Goal: Task Accomplishment & Management: Use online tool/utility

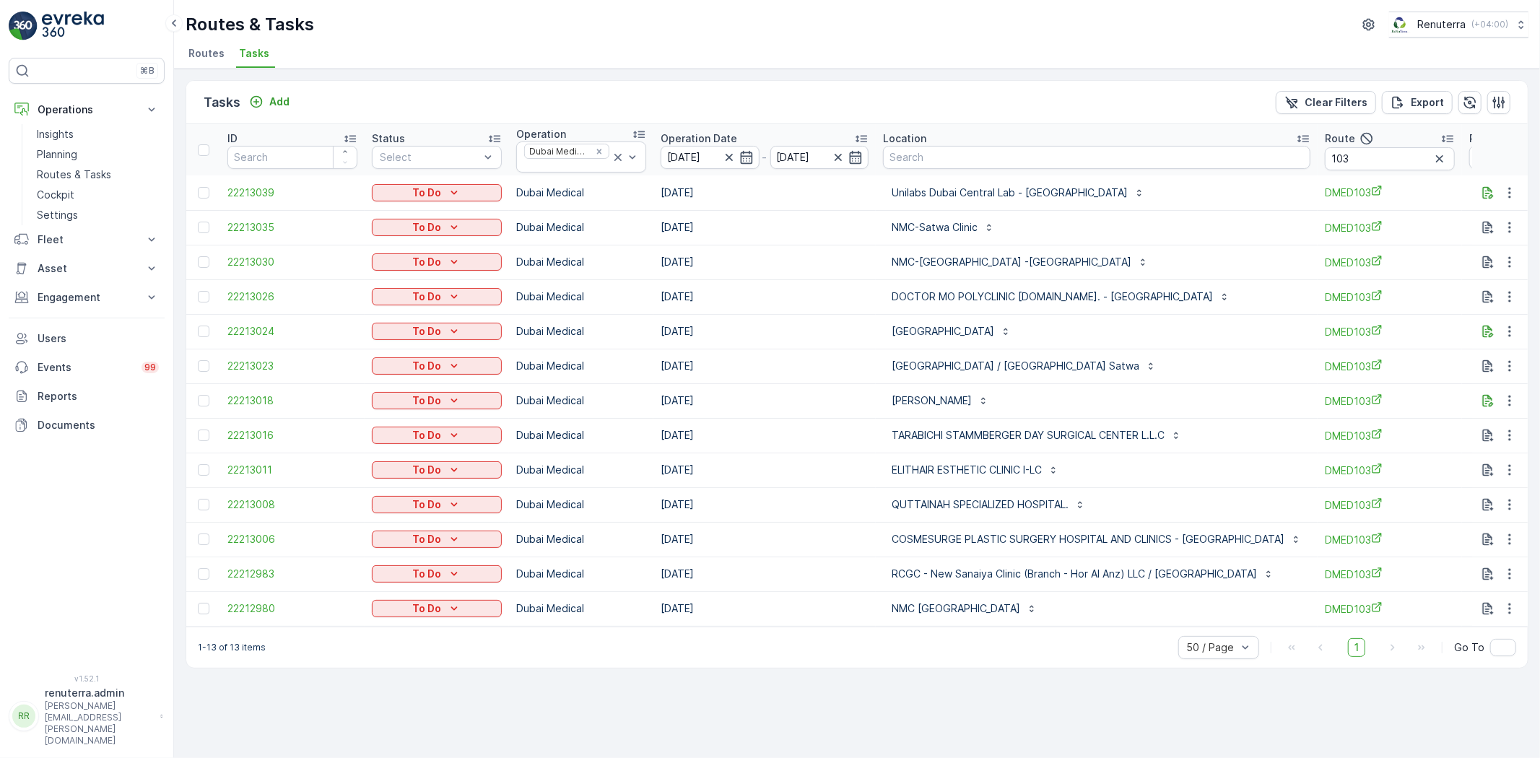
scroll to position [0, 11]
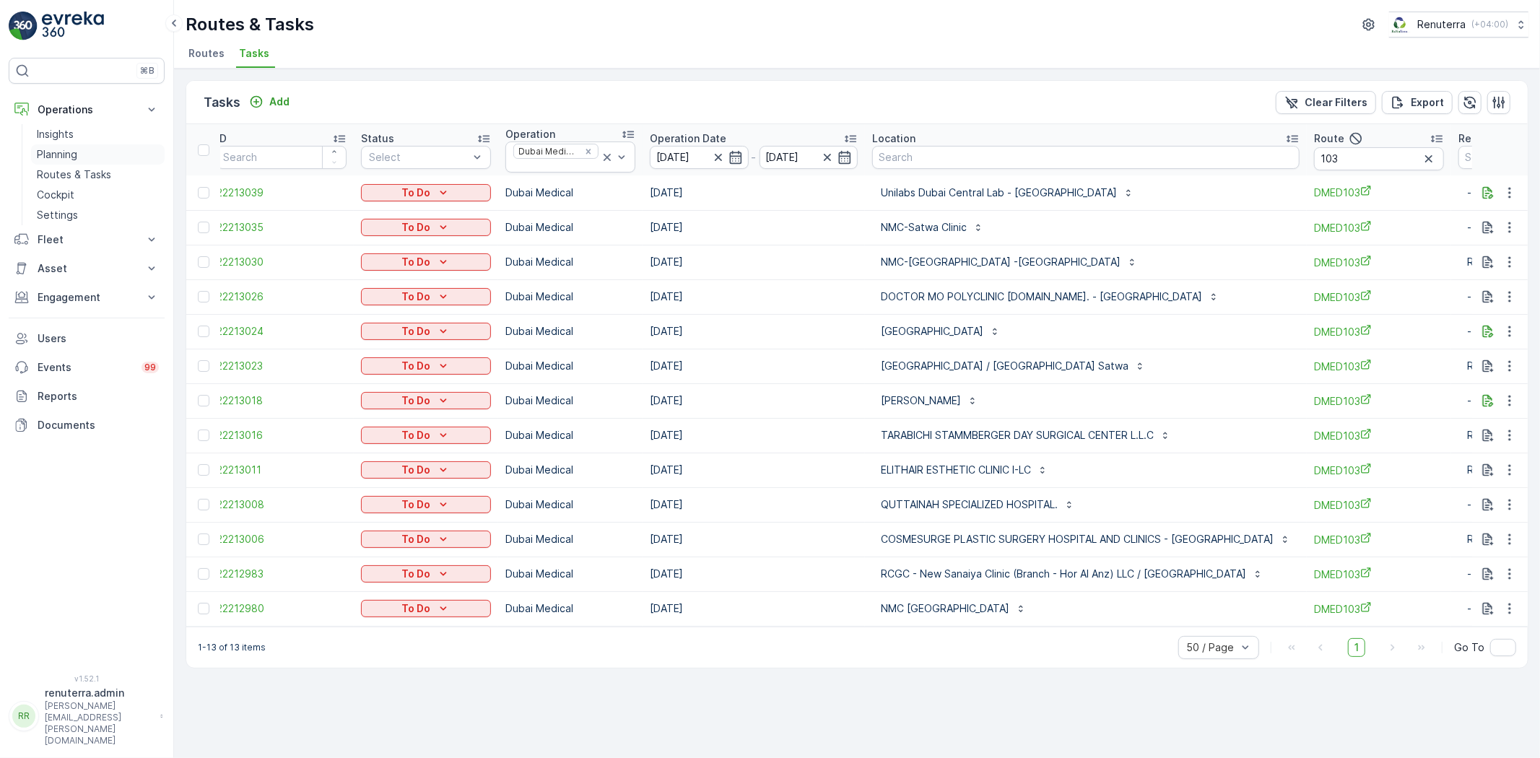
click at [73, 161] on link "Planning" at bounding box center [98, 154] width 134 height 20
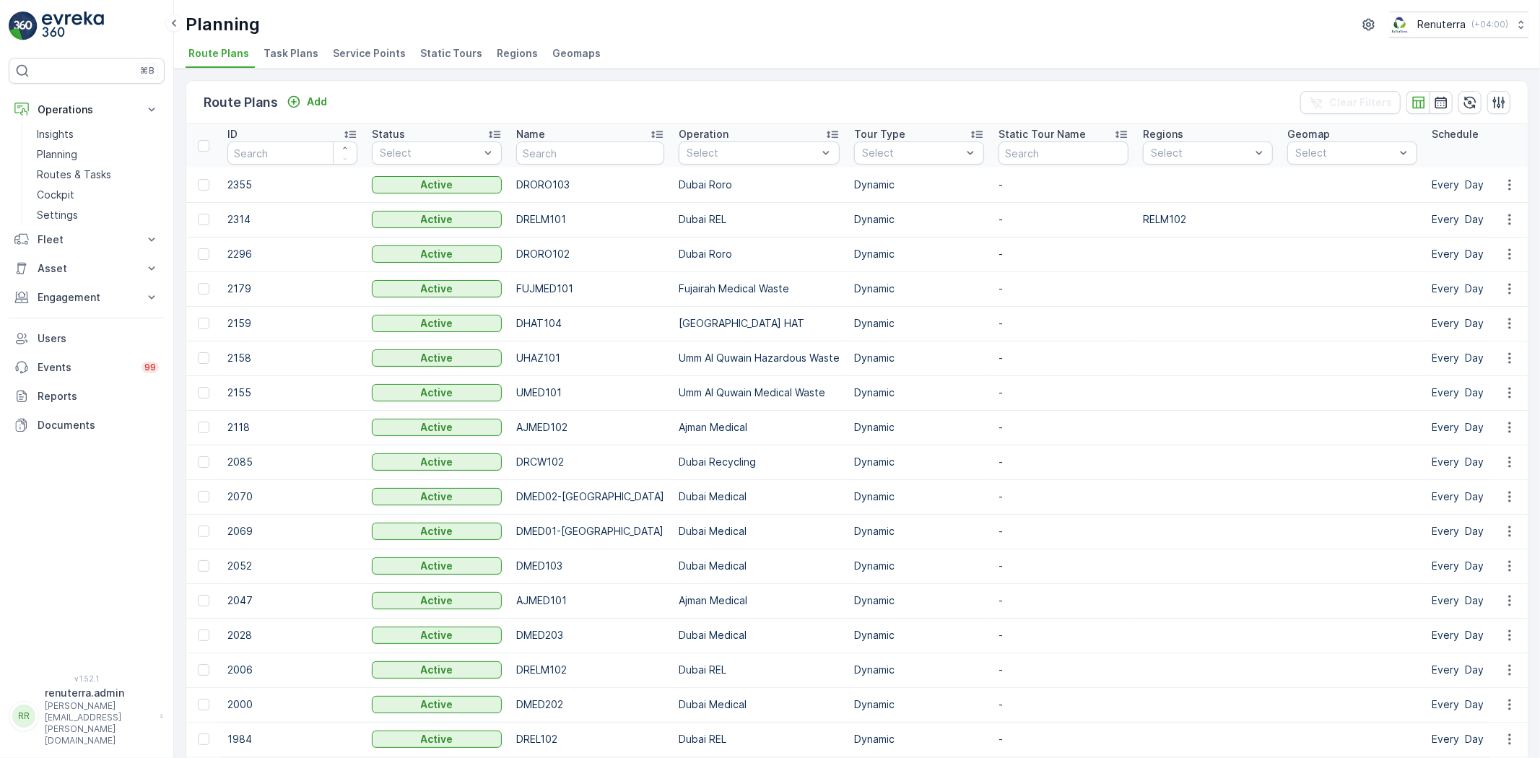
click at [370, 53] on span "Service Points" at bounding box center [369, 53] width 73 height 14
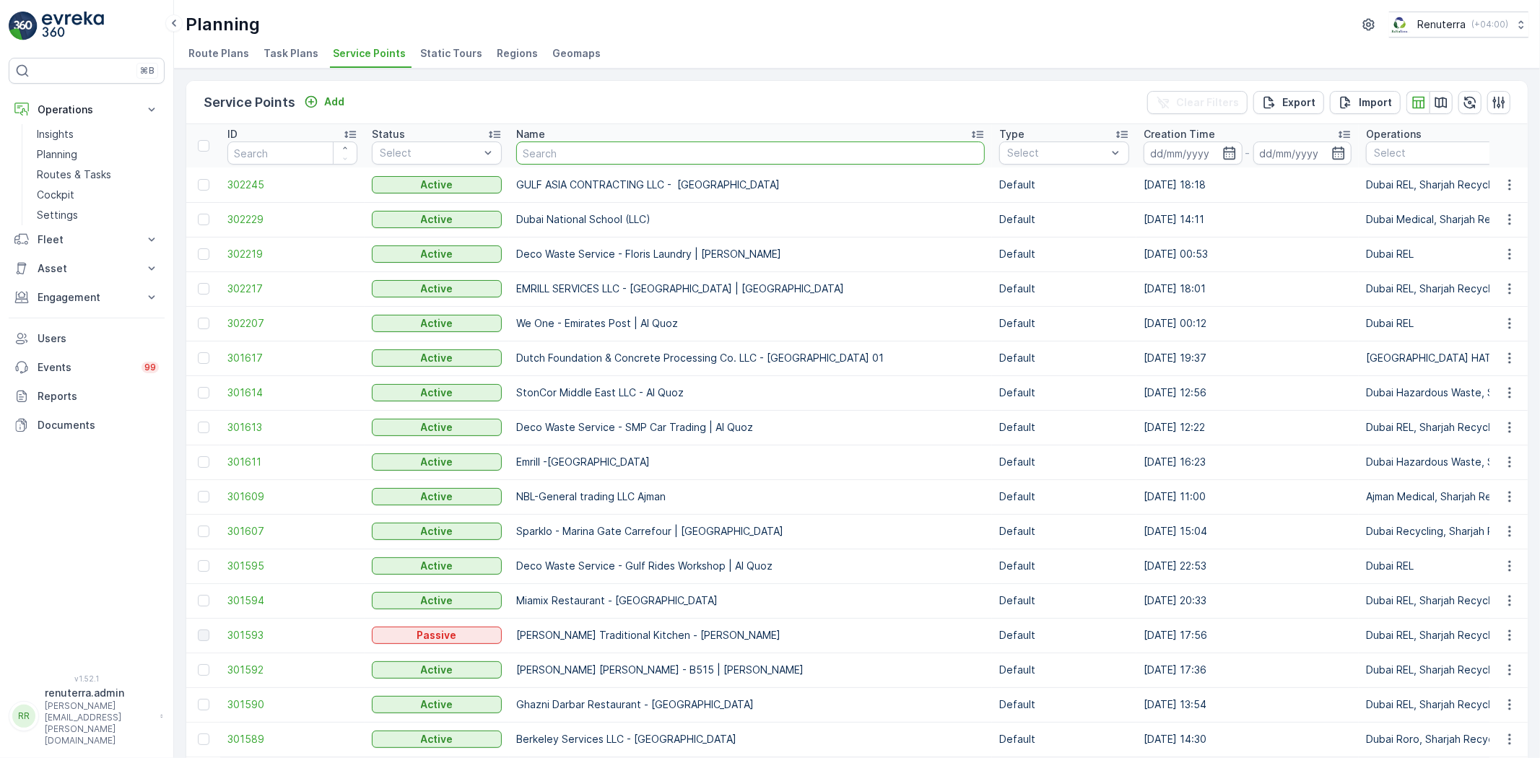
click at [653, 157] on input "text" at bounding box center [750, 152] width 468 height 23
type input "h"
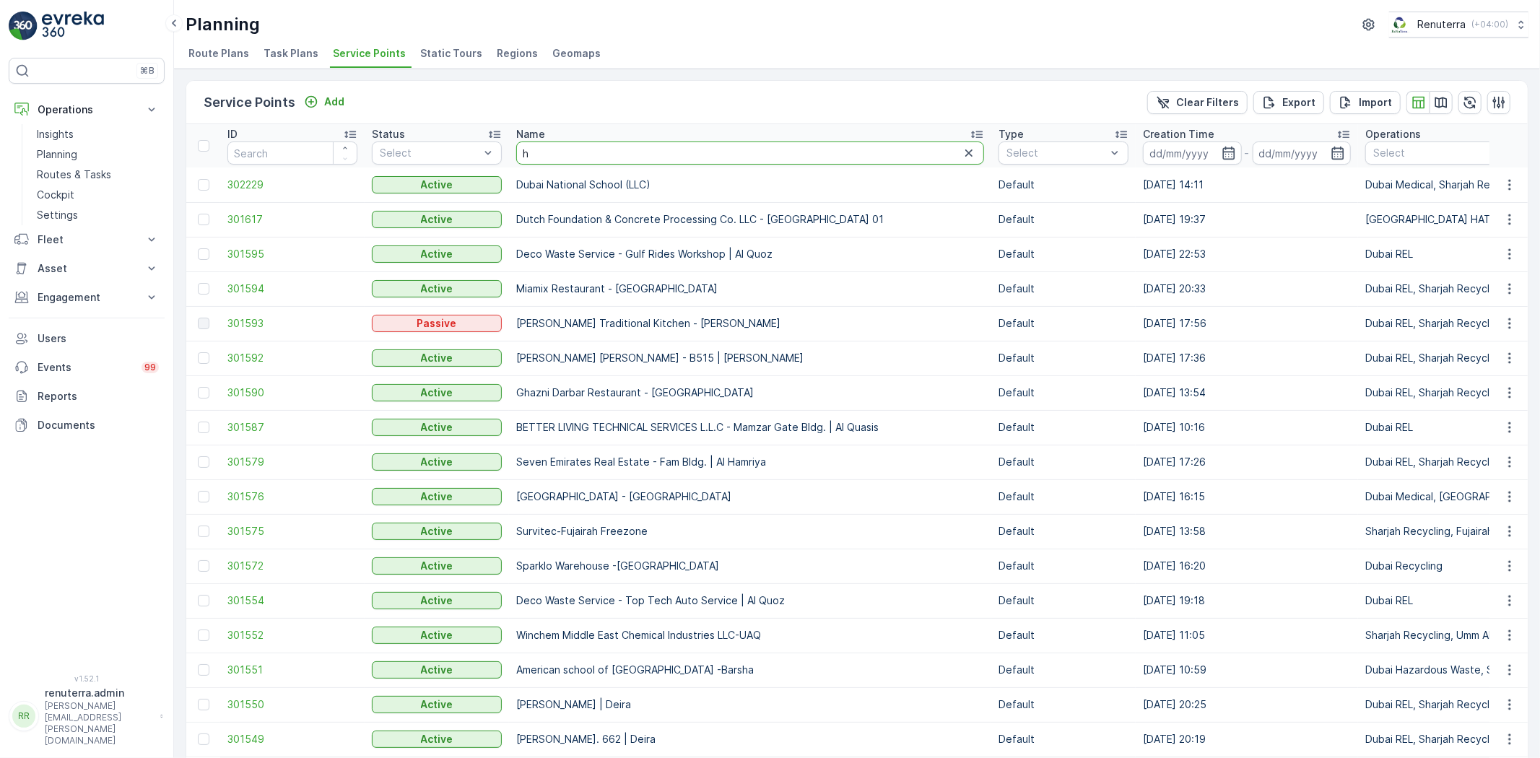
click at [653, 145] on input "h" at bounding box center [750, 152] width 468 height 23
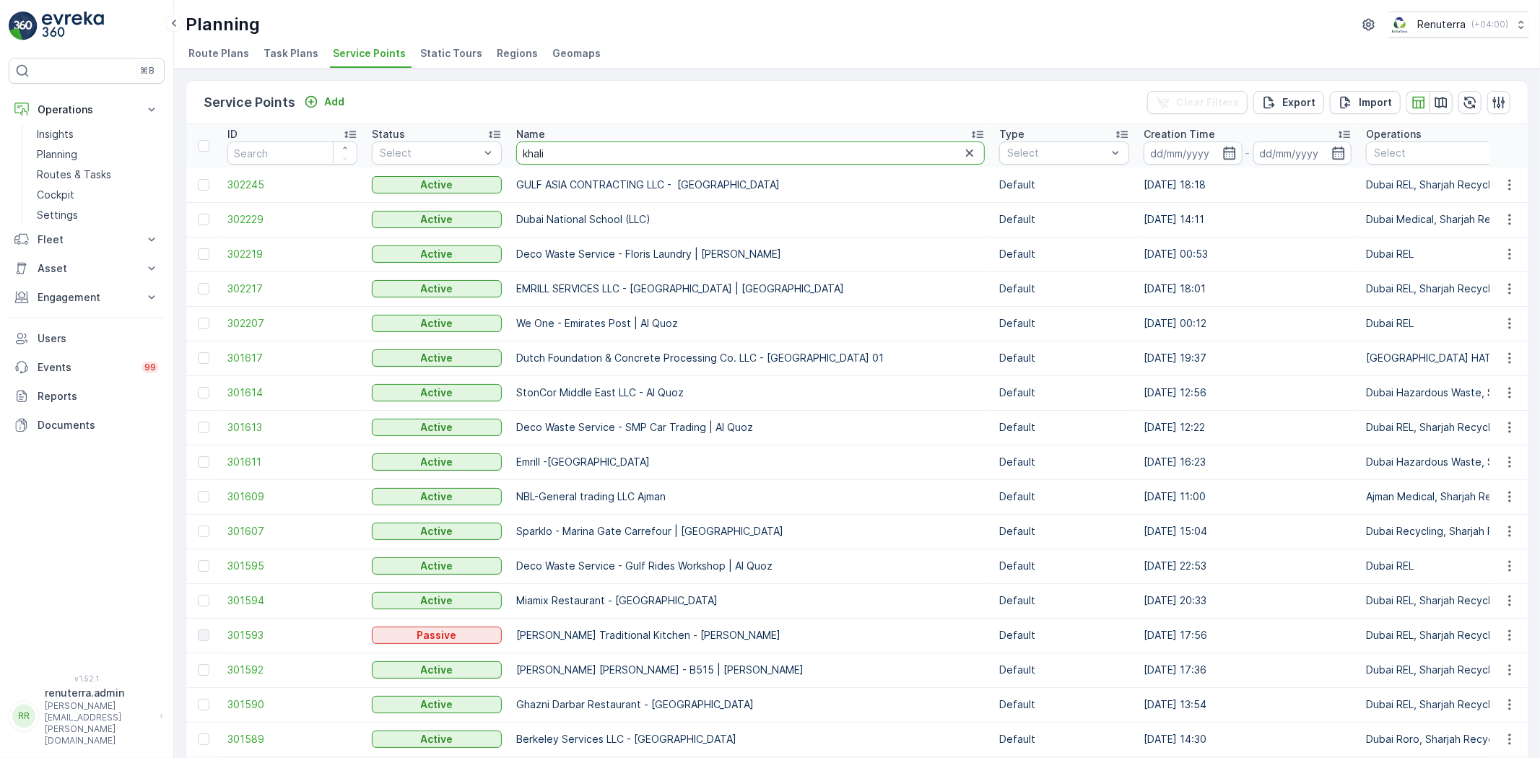
type input "khalil"
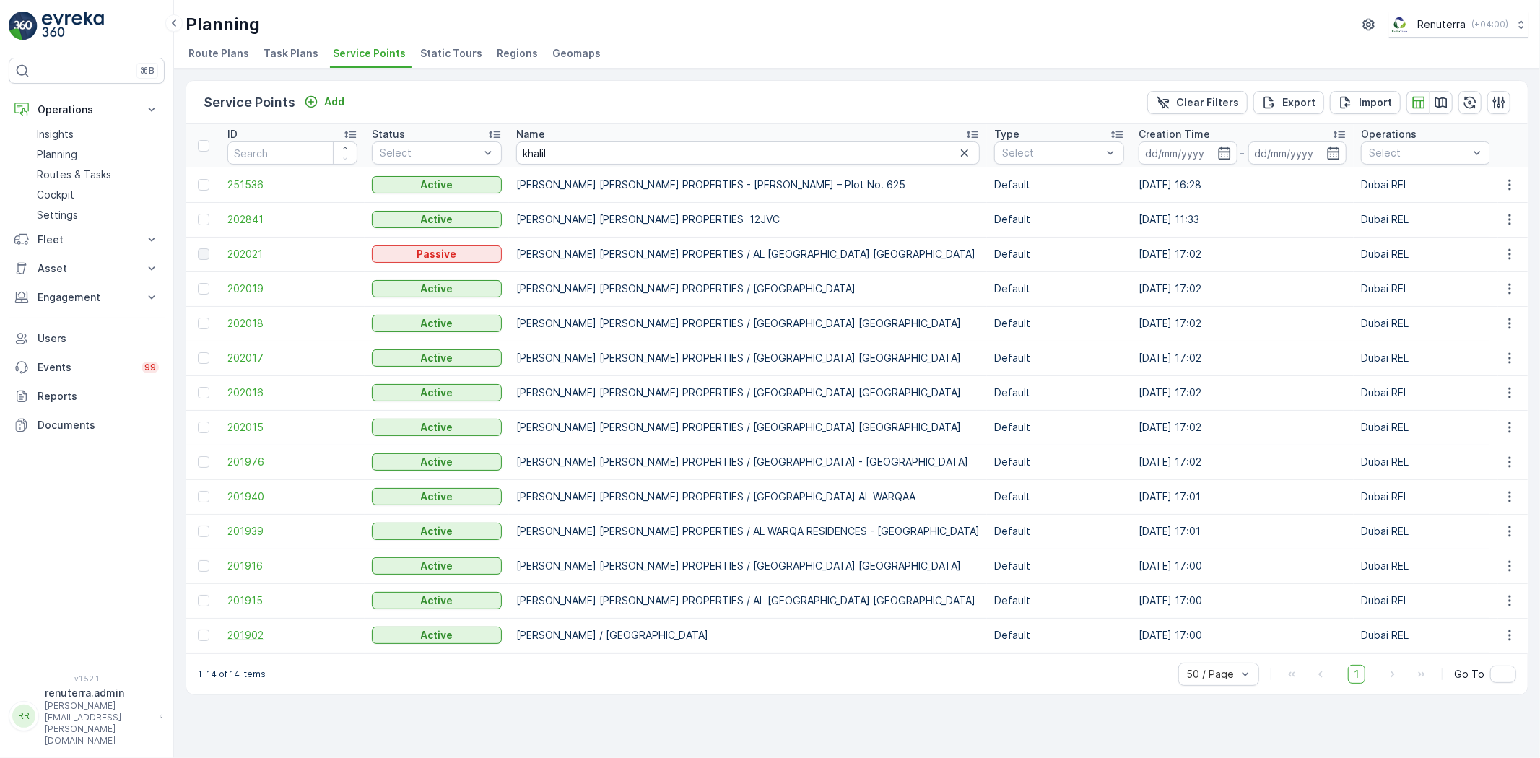
click at [245, 632] on span "201902" at bounding box center [292, 635] width 130 height 14
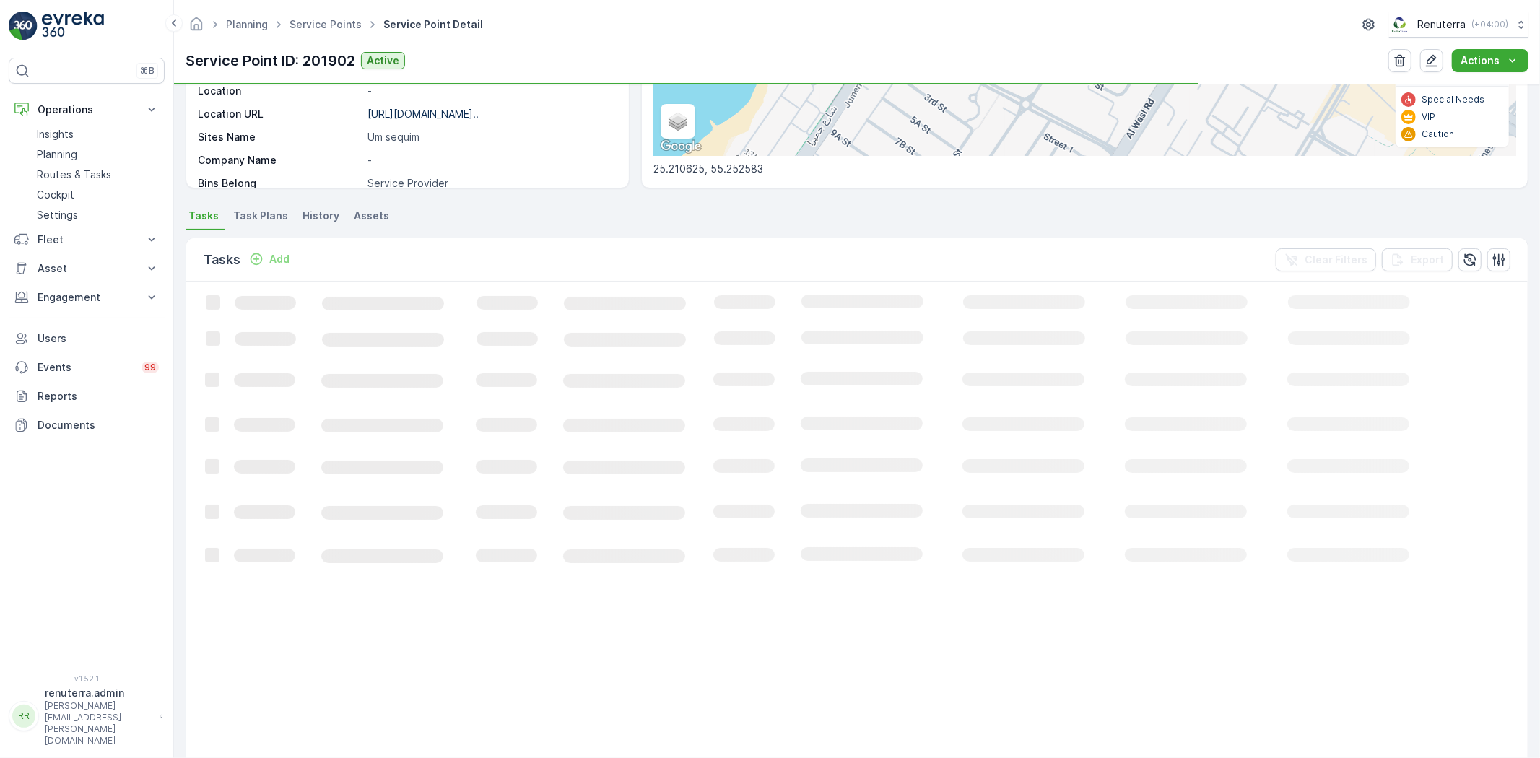
scroll to position [320, 0]
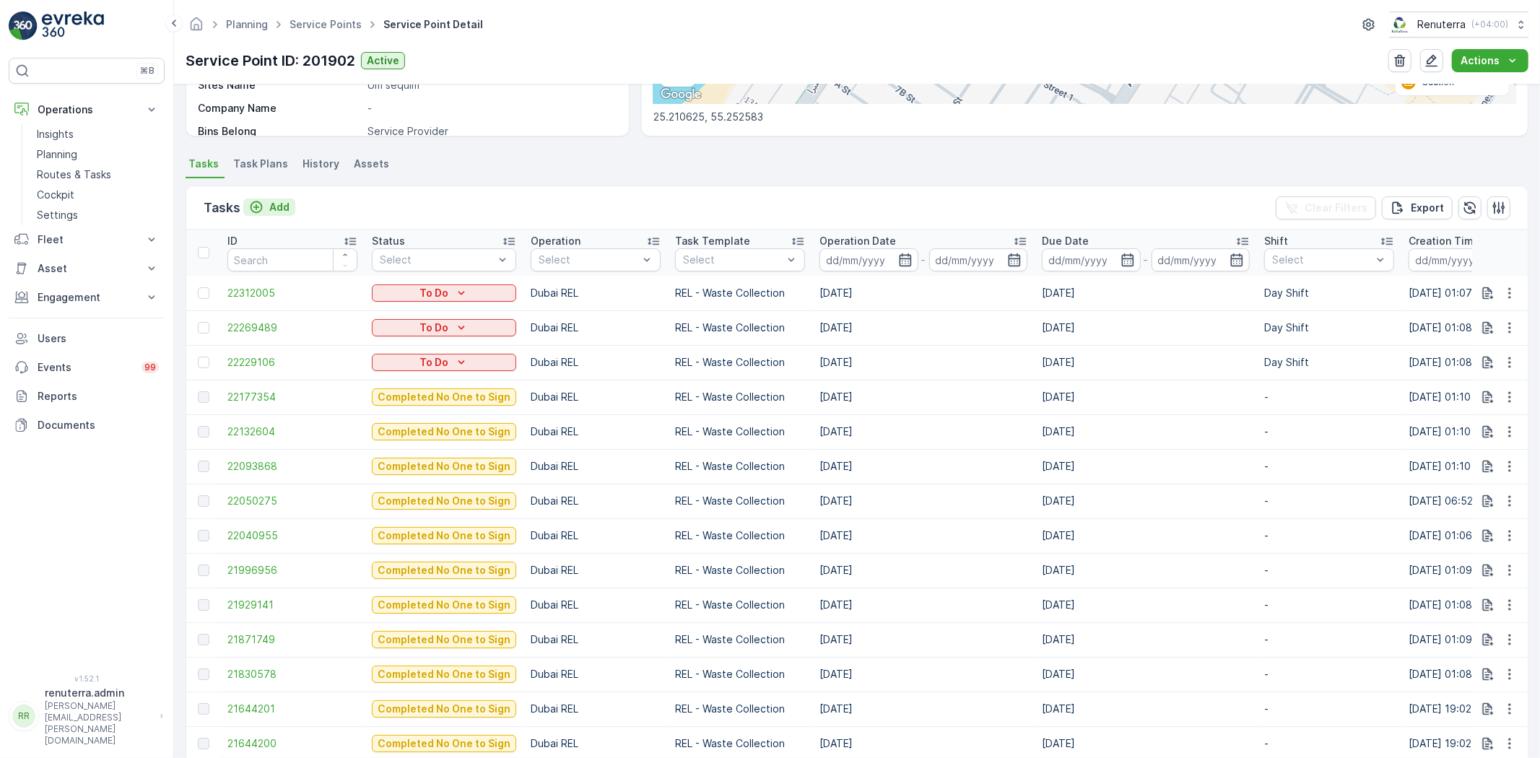
click at [279, 204] on p "Add" at bounding box center [279, 207] width 20 height 14
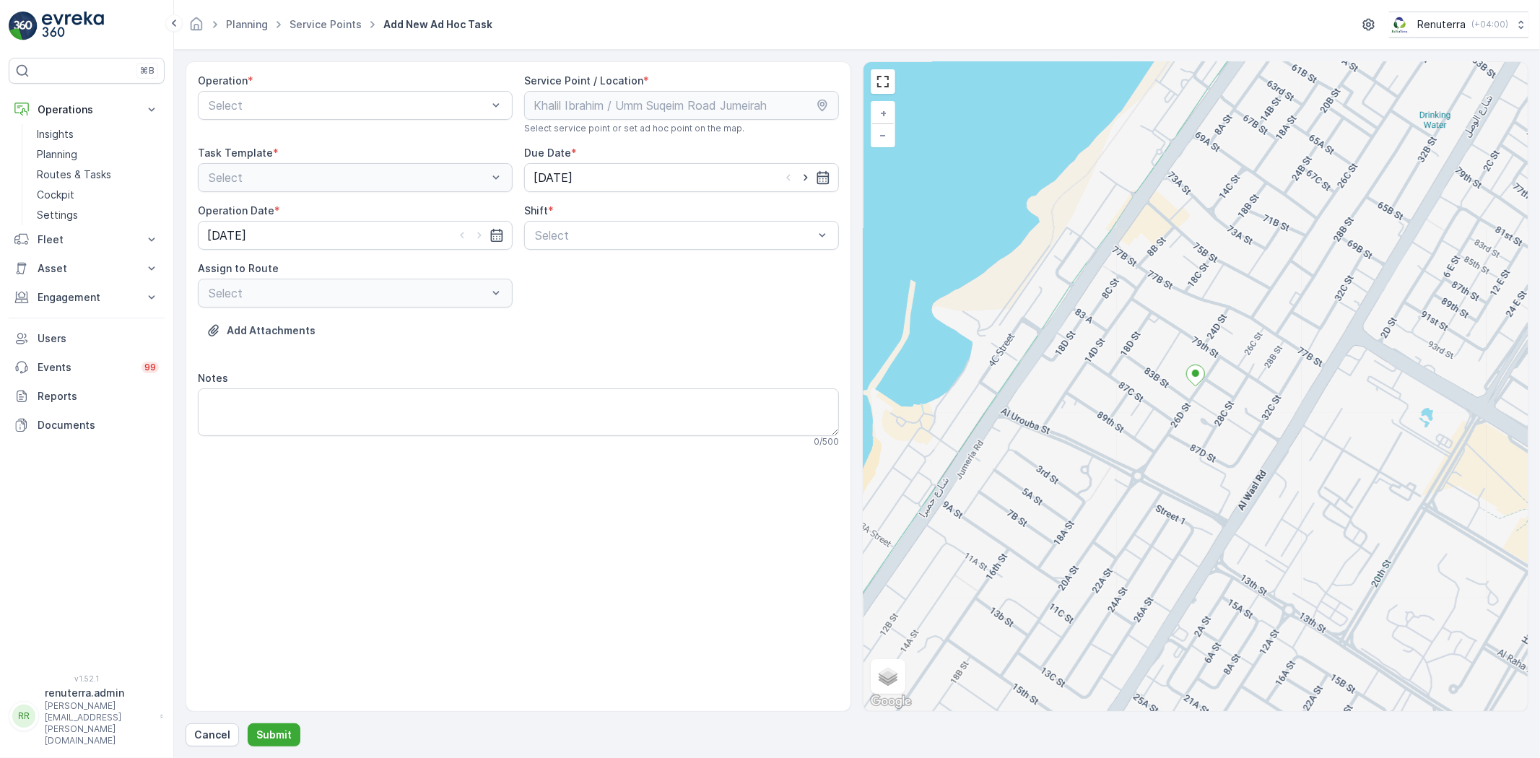
click at [390, 120] on div "Operation * Select" at bounding box center [355, 104] width 315 height 61
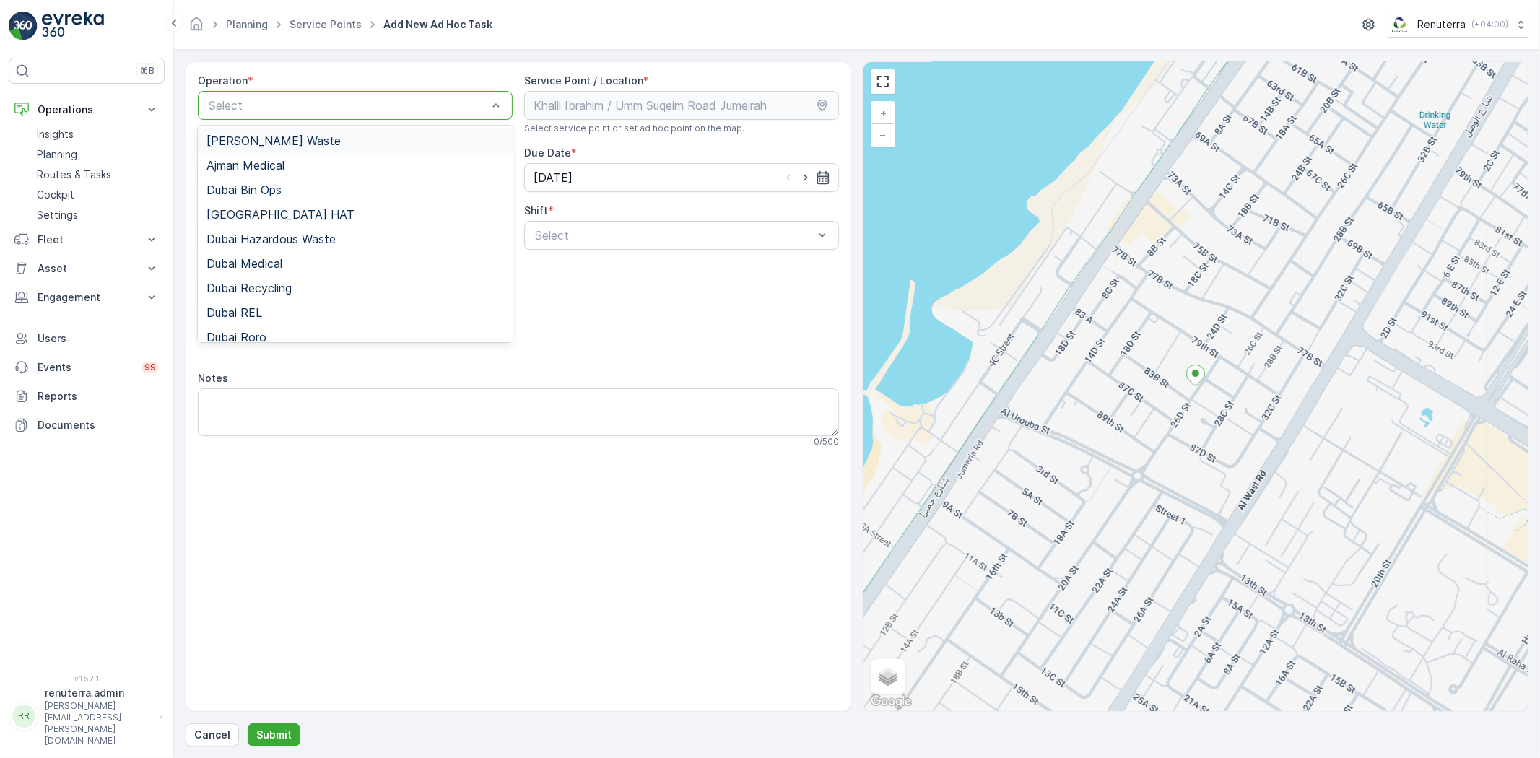
click at [390, 118] on div "Select" at bounding box center [355, 105] width 315 height 29
click at [306, 313] on div "Dubai REL" at bounding box center [354, 312] width 297 height 13
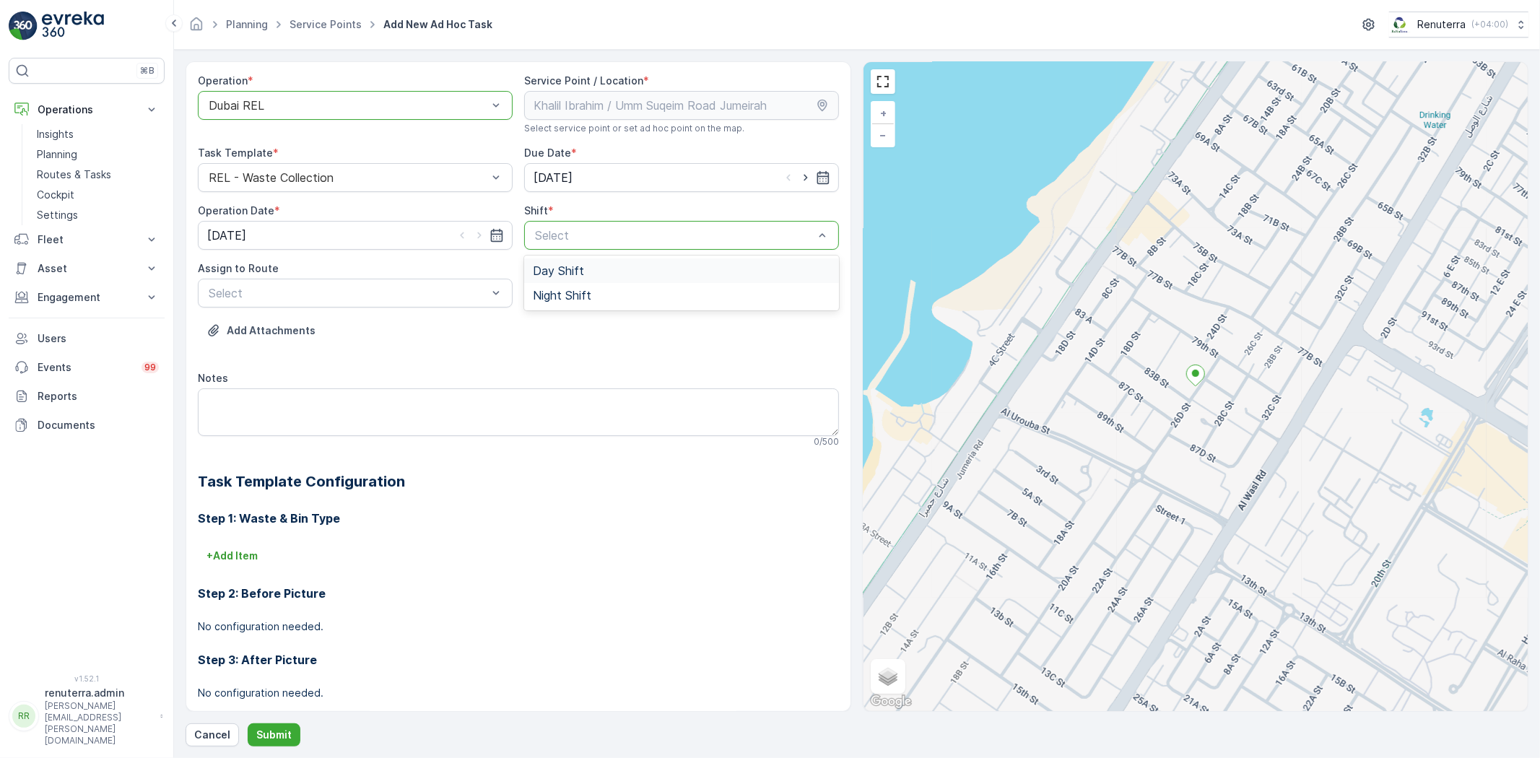
click at [593, 270] on div "Day Shift" at bounding box center [681, 270] width 297 height 13
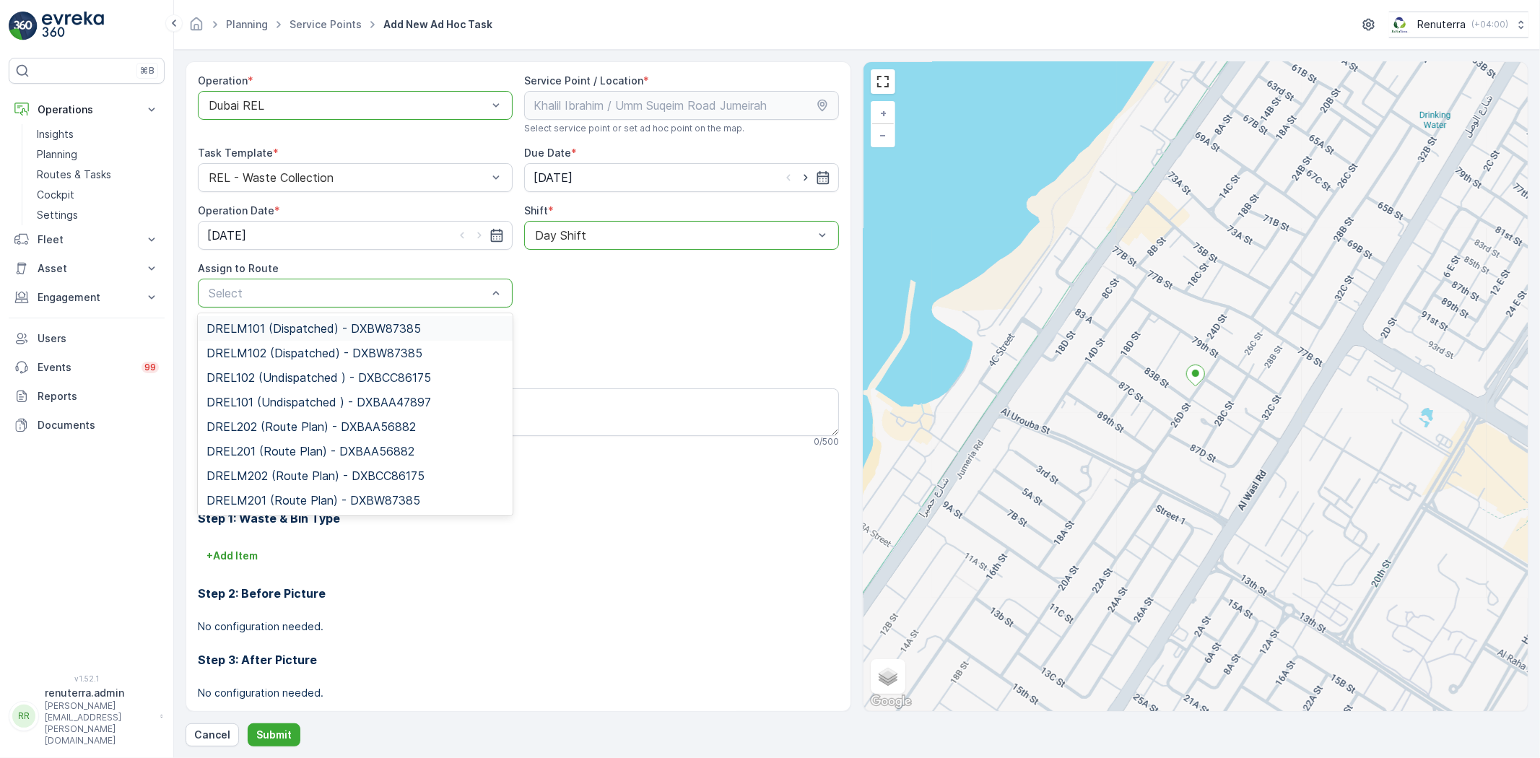
click at [330, 287] on div "Select" at bounding box center [355, 293] width 315 height 29
click at [312, 356] on span "DRELM102 (Dispatched) - DXBW87385" at bounding box center [314, 352] width 216 height 13
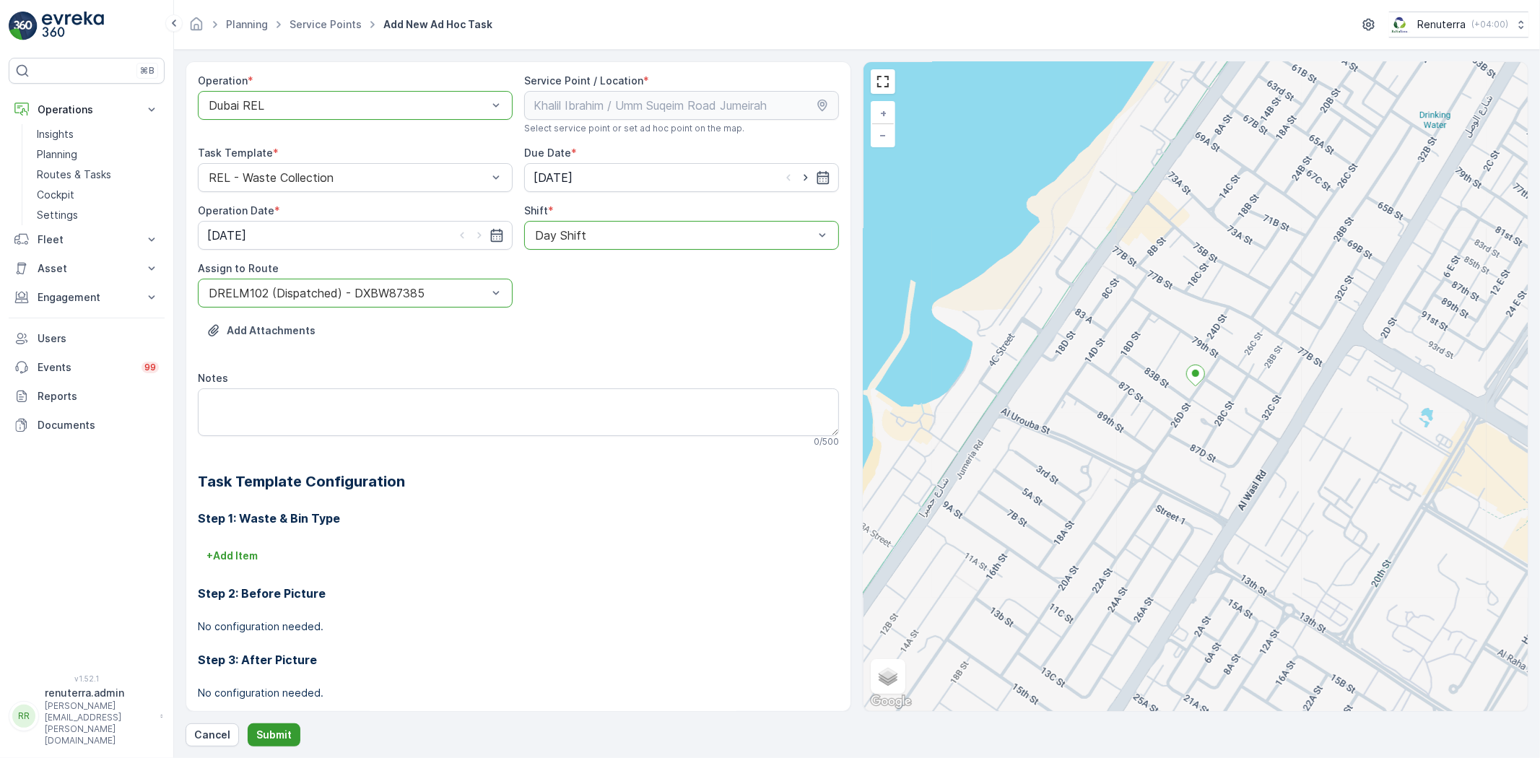
click at [279, 737] on p "Submit" at bounding box center [273, 735] width 35 height 14
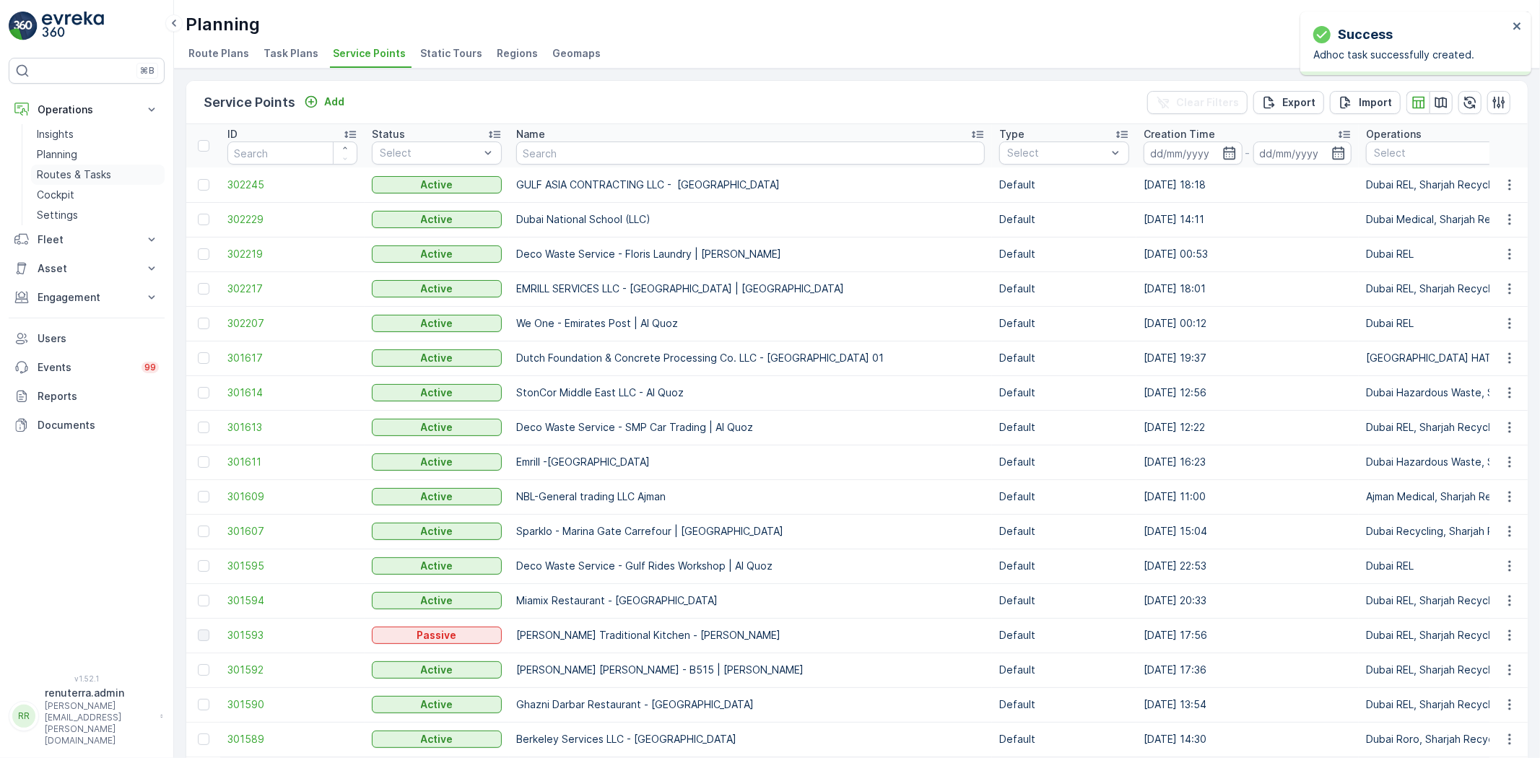
click at [82, 171] on p "Routes & Tasks" at bounding box center [74, 174] width 74 height 14
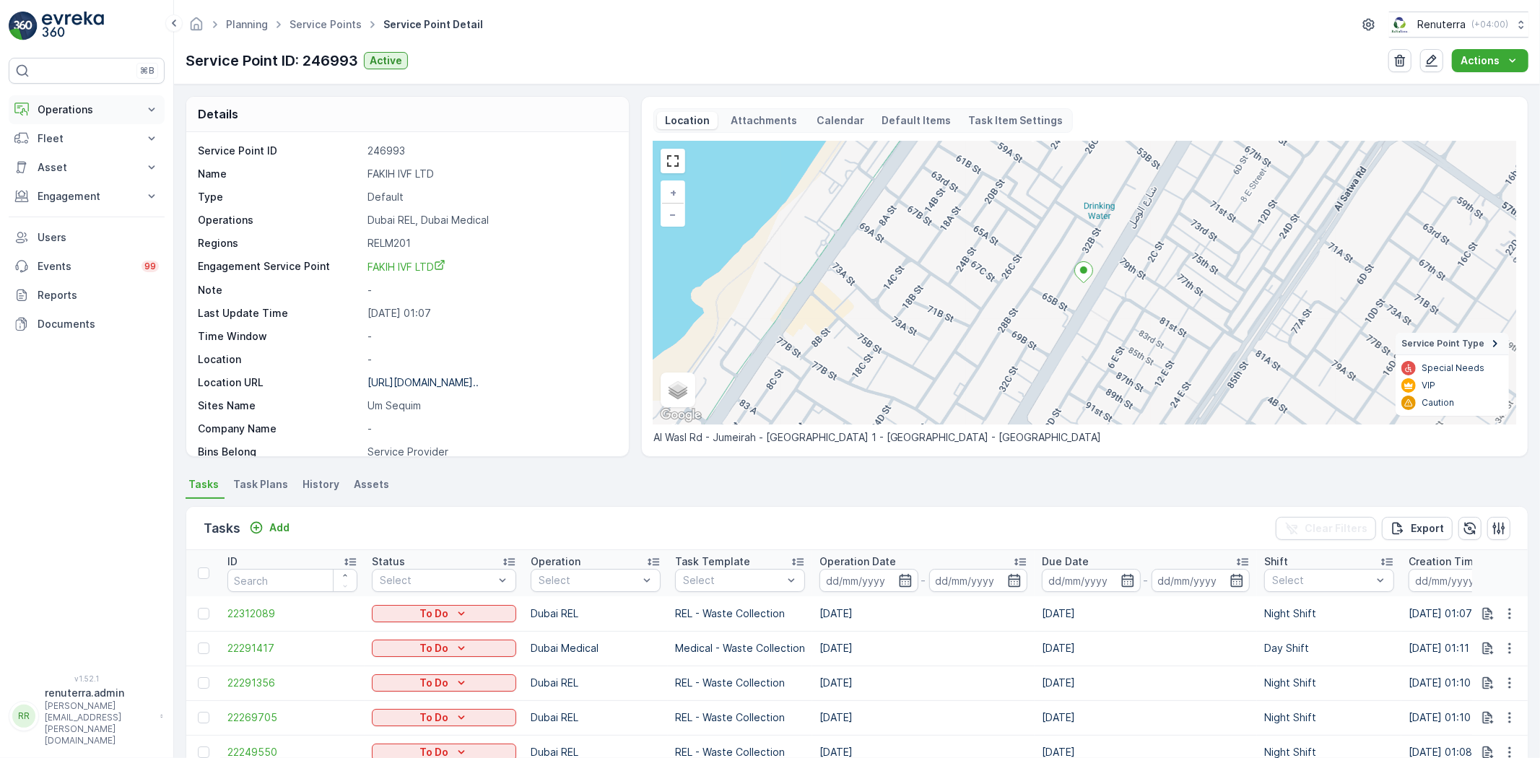
click at [112, 113] on p "Operations" at bounding box center [87, 109] width 98 height 14
drag, startPoint x: 98, startPoint y: 152, endPoint x: 120, endPoint y: 145, distance: 22.6
click at [98, 152] on link "Planning" at bounding box center [98, 154] width 134 height 20
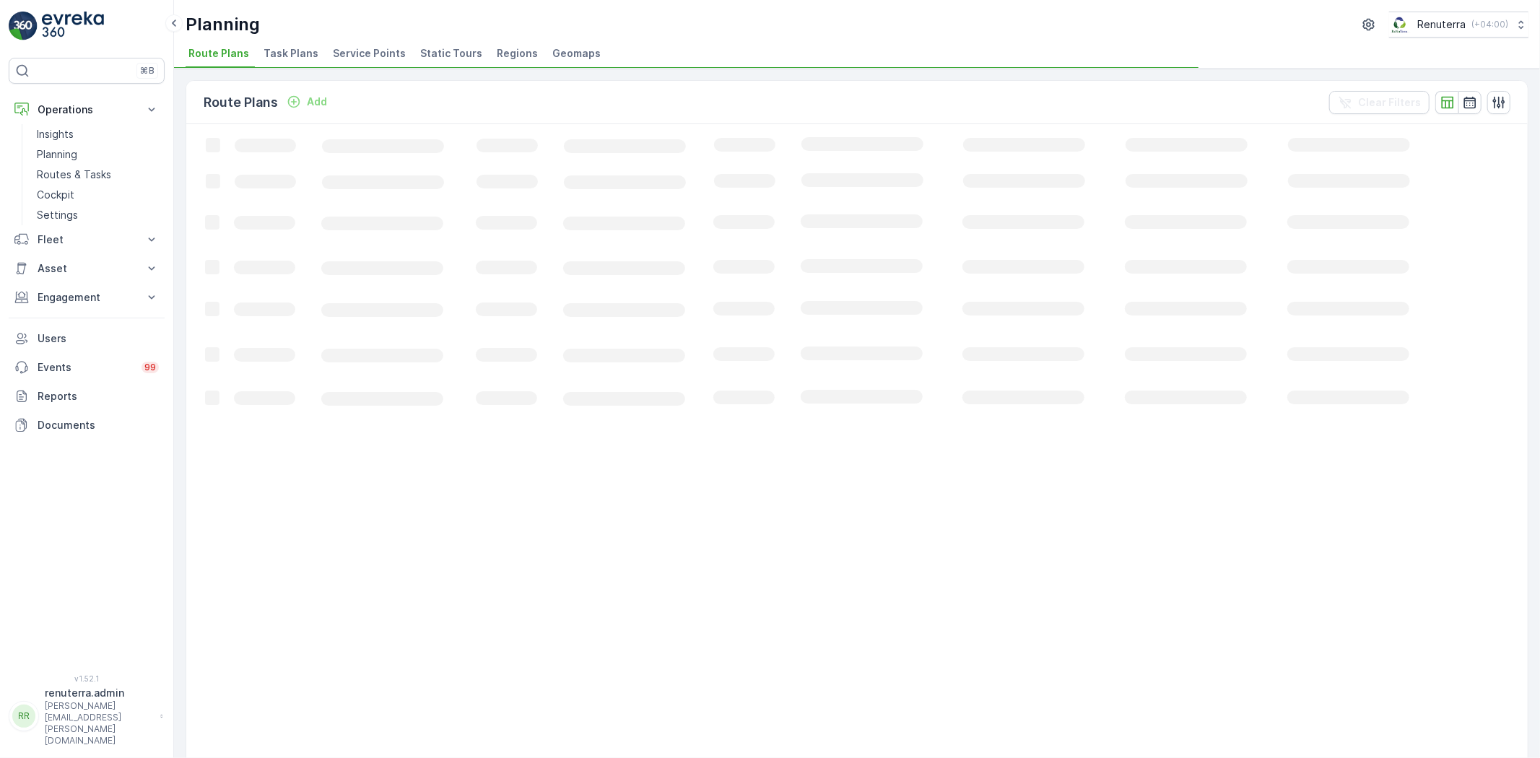
click at [341, 51] on span "Service Points" at bounding box center [369, 53] width 73 height 14
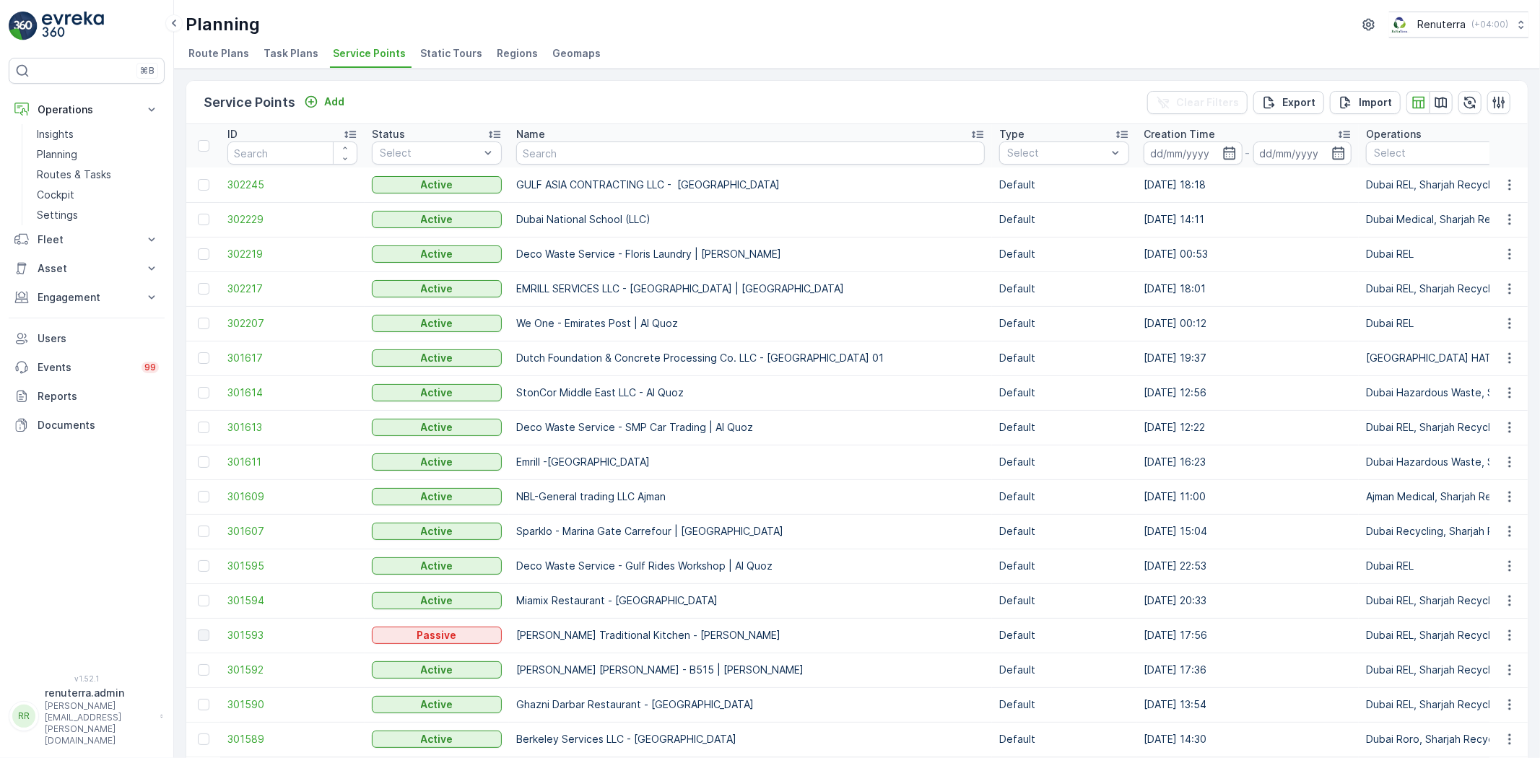
click at [557, 164] on th "Name" at bounding box center [750, 145] width 483 height 43
drag, startPoint x: 550, startPoint y: 149, endPoint x: 541, endPoint y: 157, distance: 11.7
click at [541, 157] on input "text" at bounding box center [750, 152] width 468 height 23
type input "cmc"
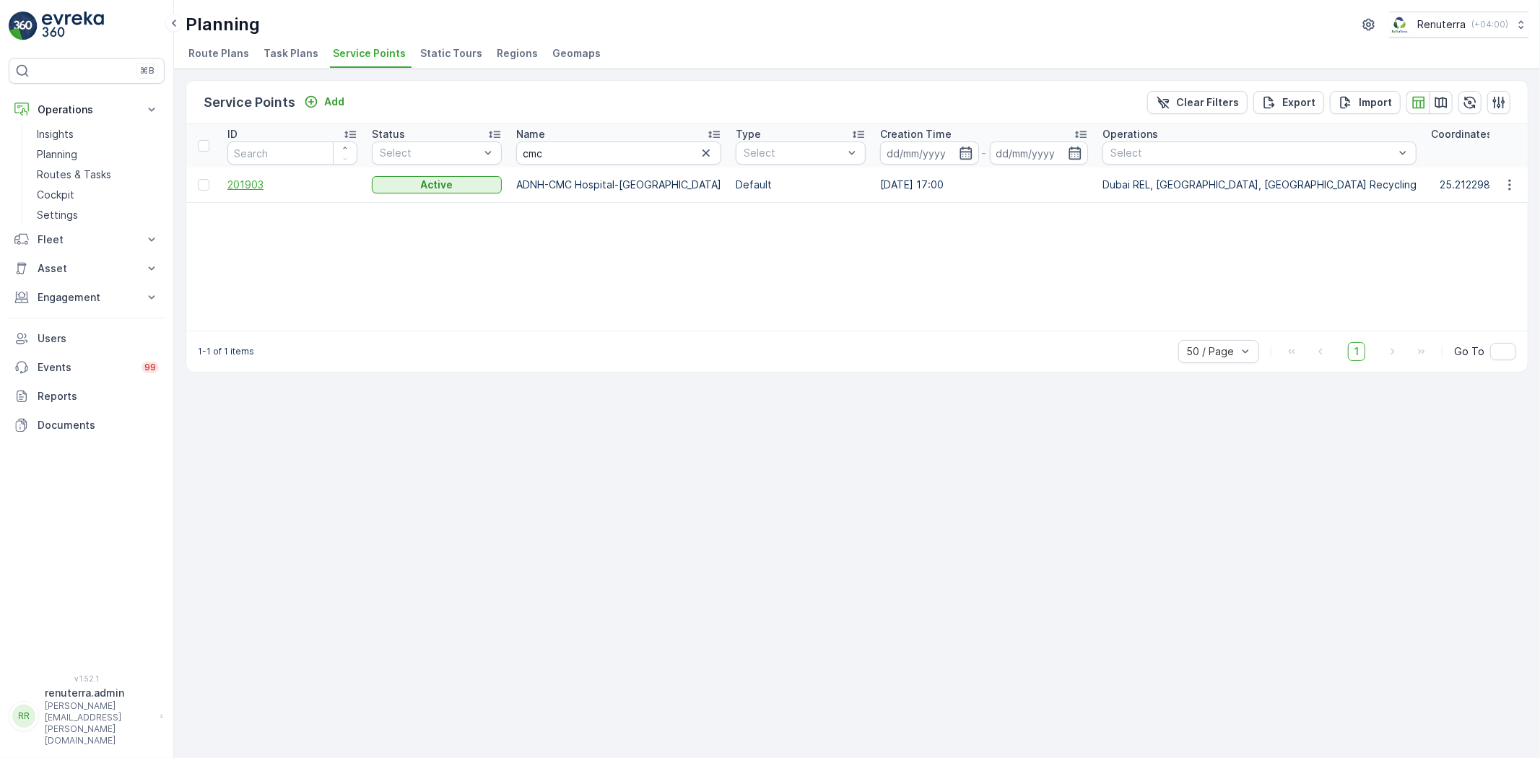
drag, startPoint x: 240, startPoint y: 169, endPoint x: 240, endPoint y: 188, distance: 19.5
click at [237, 172] on td "201903" at bounding box center [292, 184] width 144 height 35
click at [240, 188] on span "201903" at bounding box center [292, 185] width 130 height 14
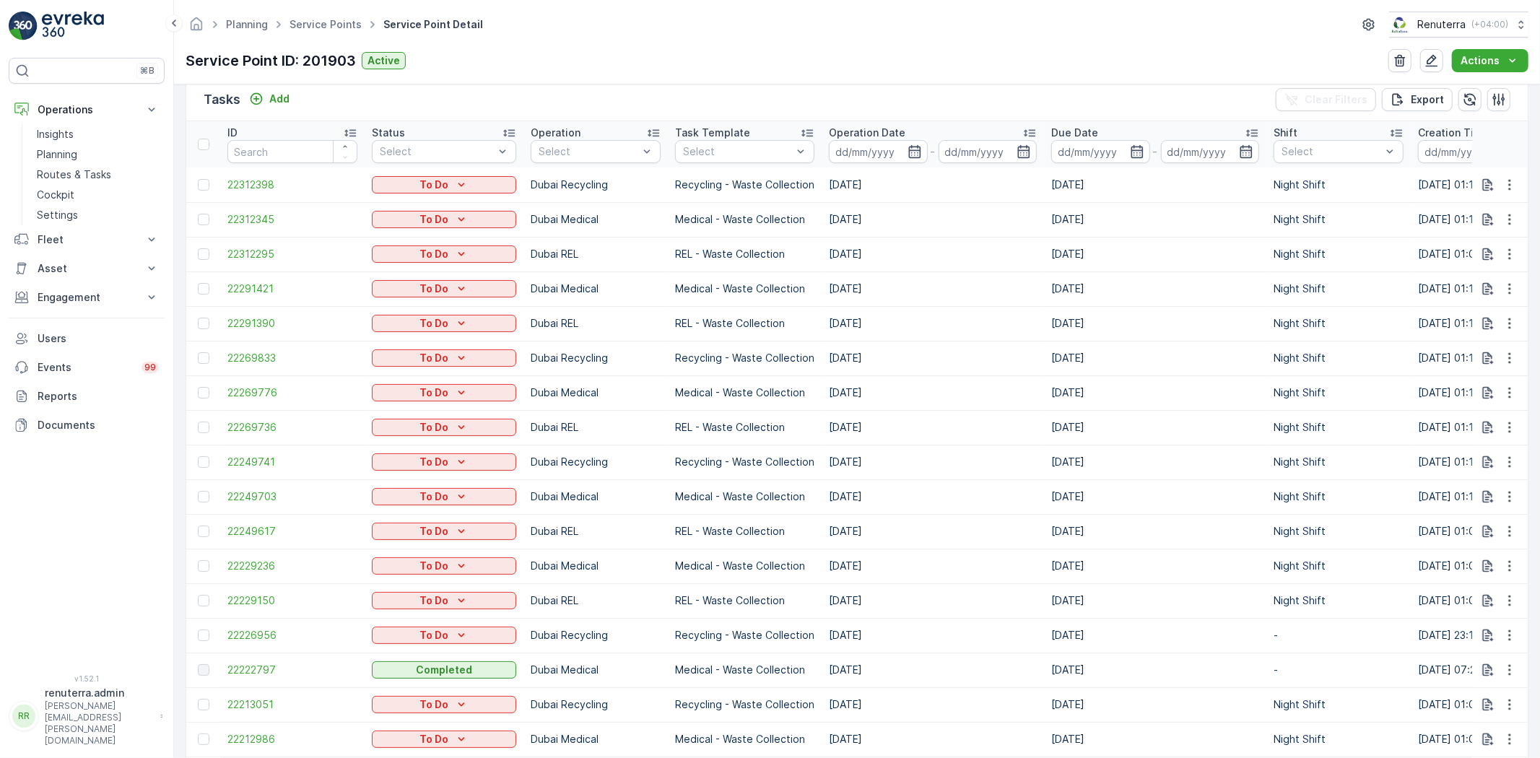
scroll to position [401, 0]
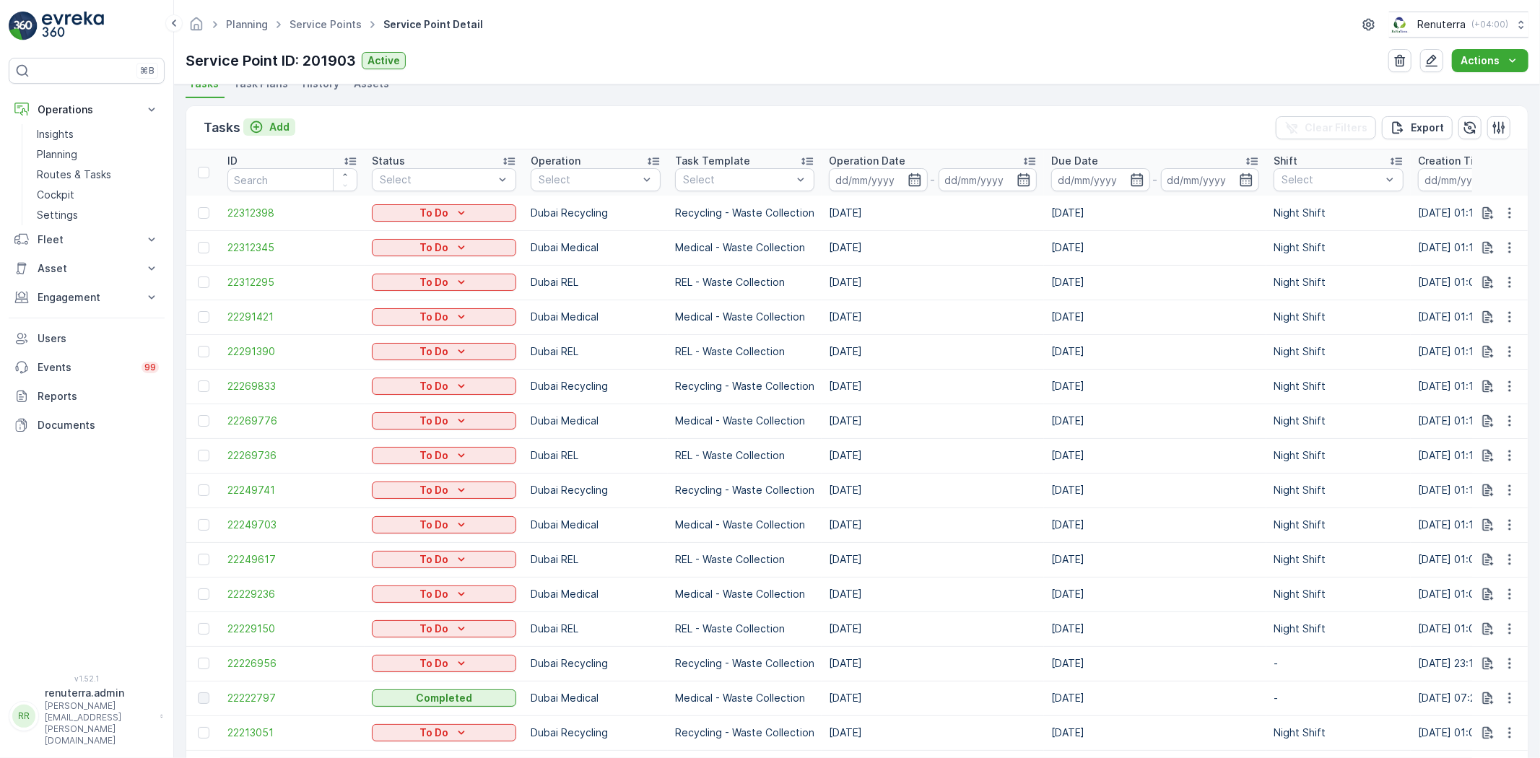
click at [284, 126] on p "Add" at bounding box center [279, 127] width 20 height 14
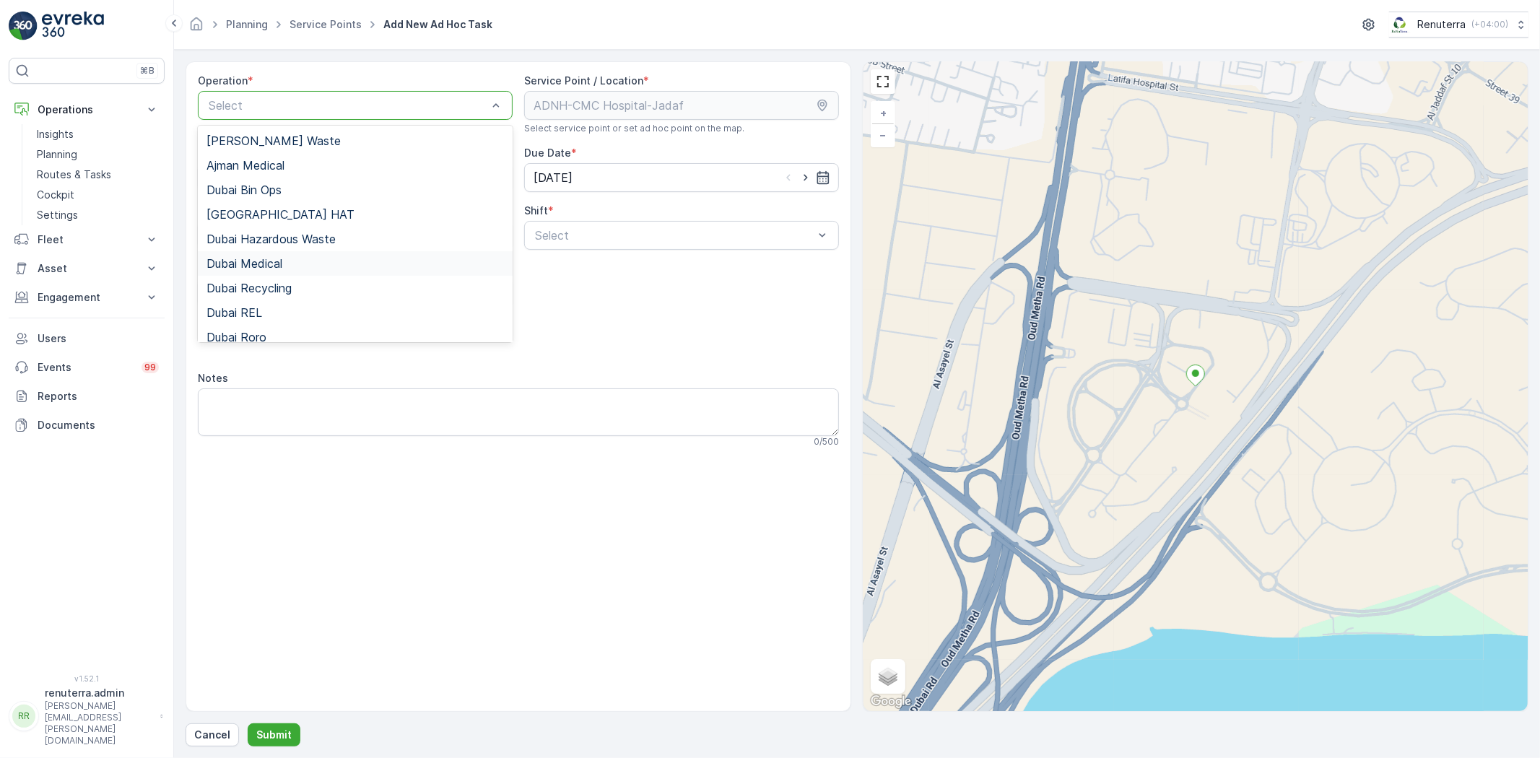
click at [284, 261] on div "Dubai Medical" at bounding box center [354, 263] width 297 height 13
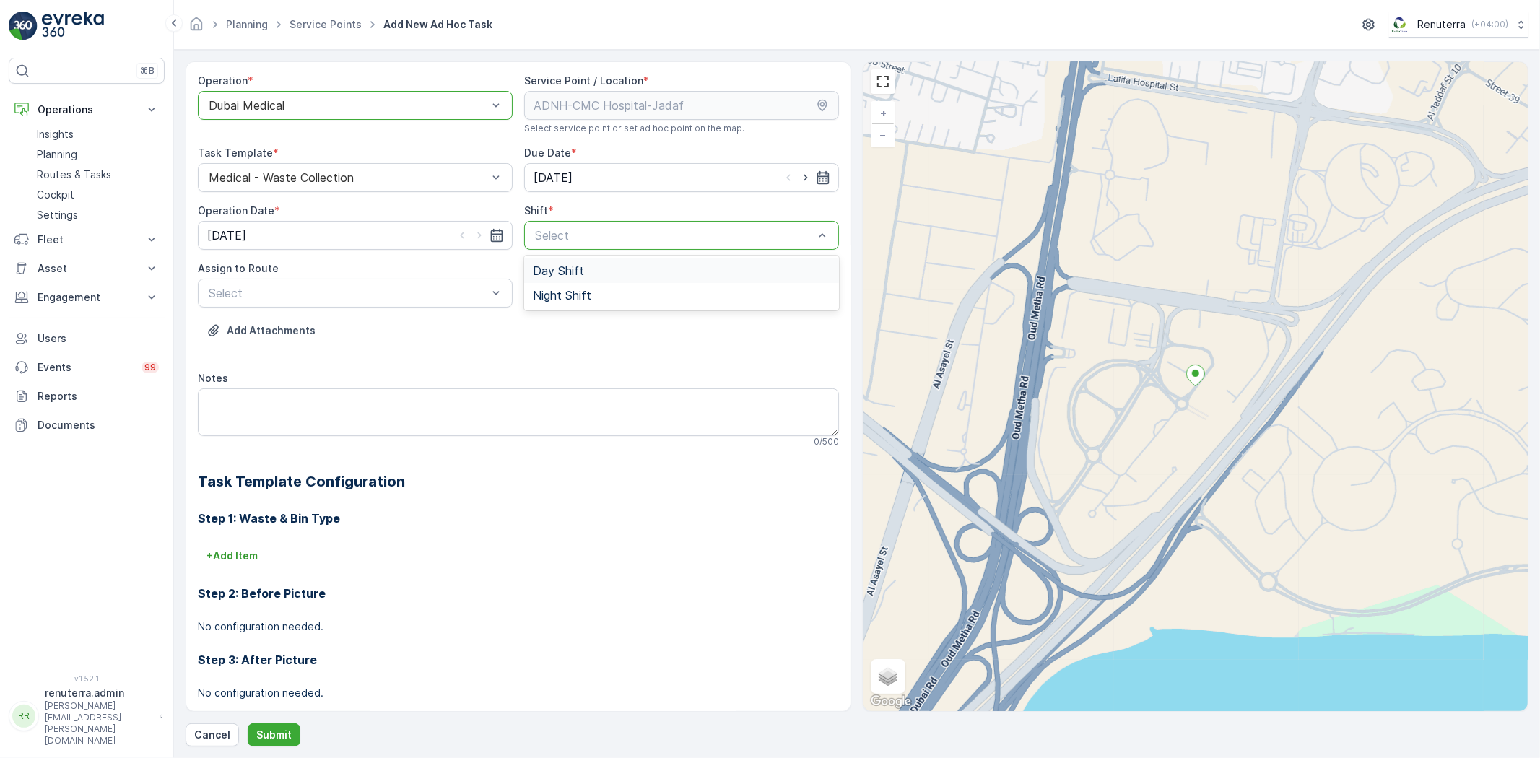
click at [567, 269] on span "Day Shift" at bounding box center [558, 270] width 51 height 13
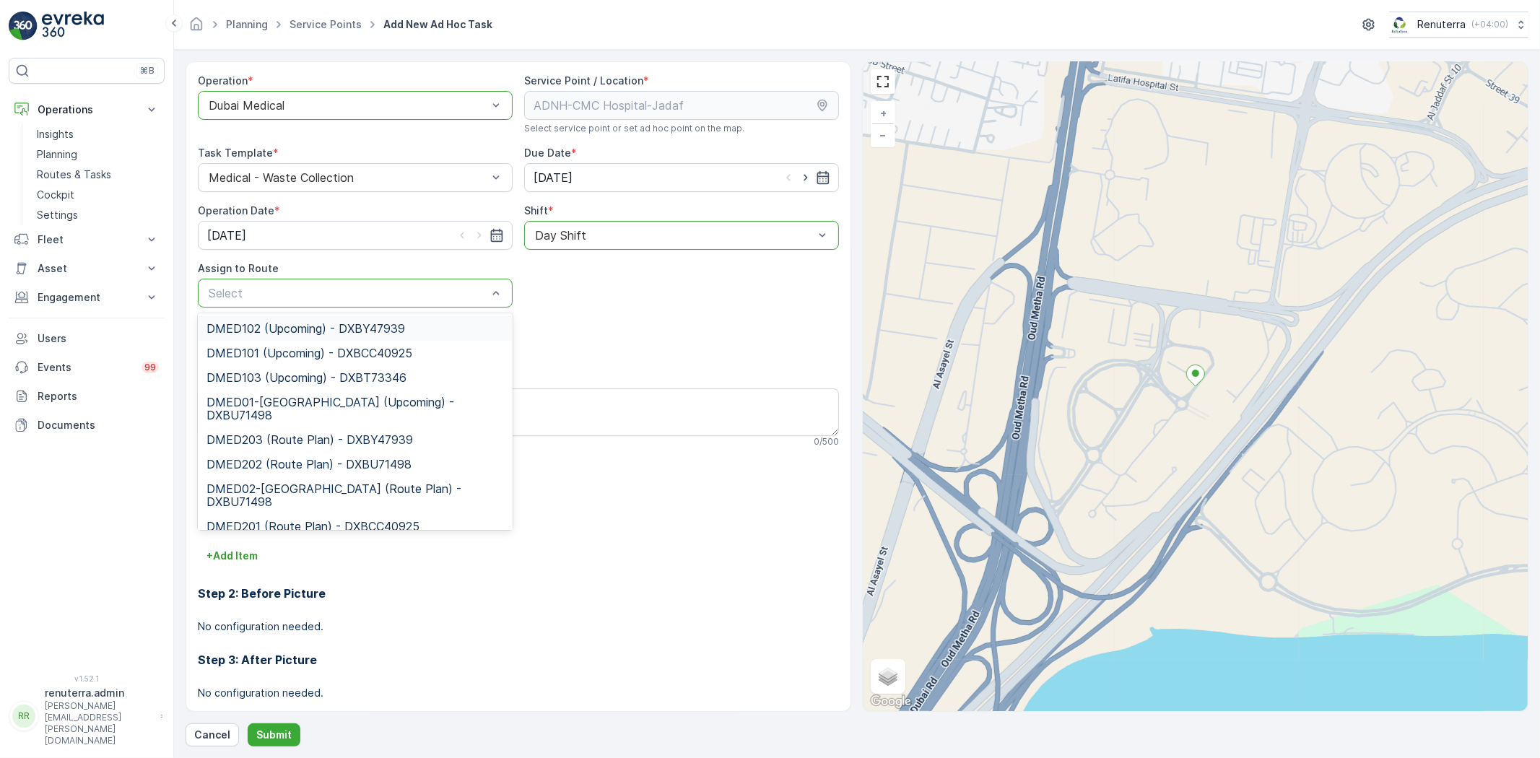
click at [375, 279] on div "Select" at bounding box center [355, 293] width 315 height 29
type input "01"
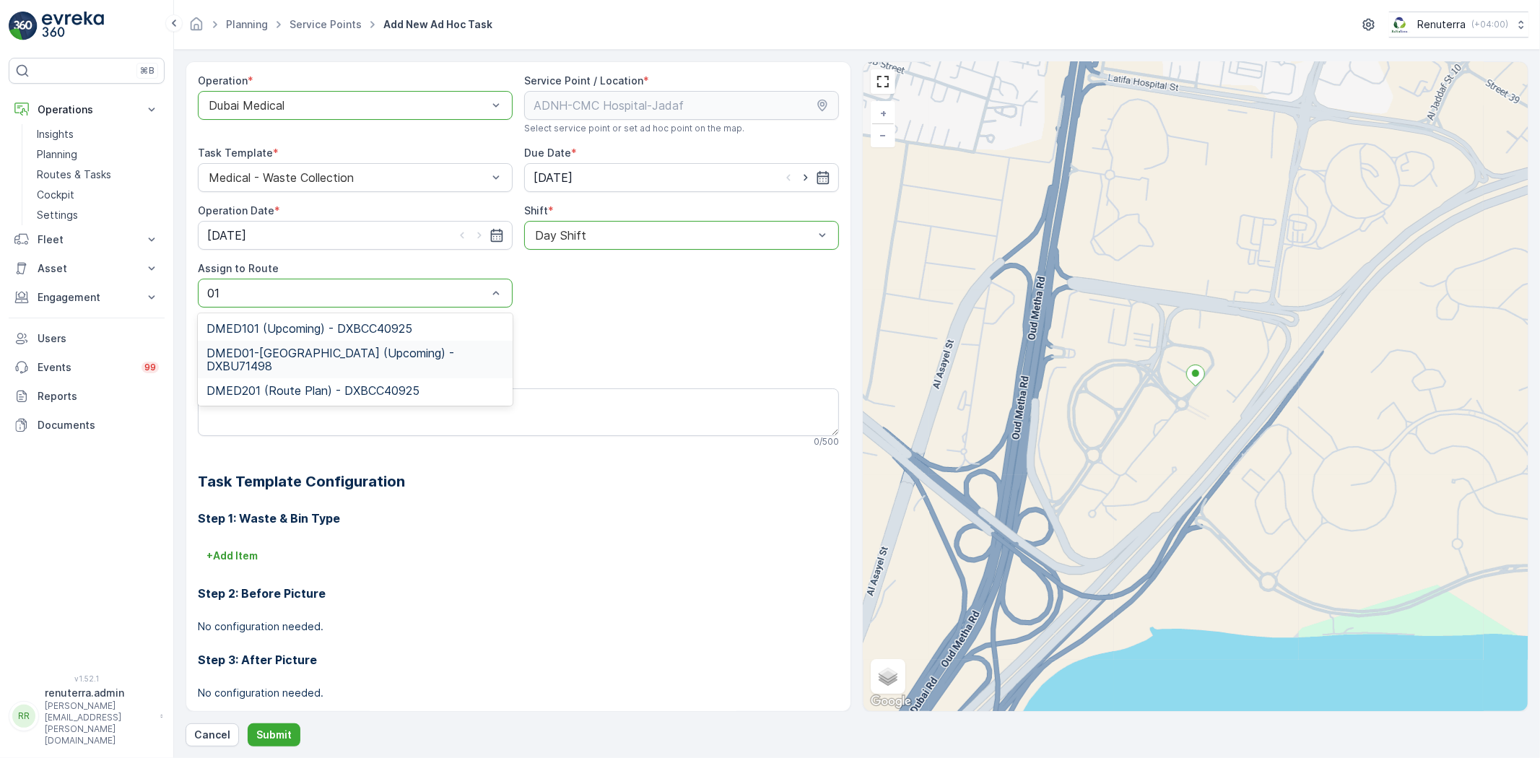
click at [358, 357] on span "DMED01-[GEOGRAPHIC_DATA] (Upcoming) - DXBU71498" at bounding box center [354, 359] width 297 height 26
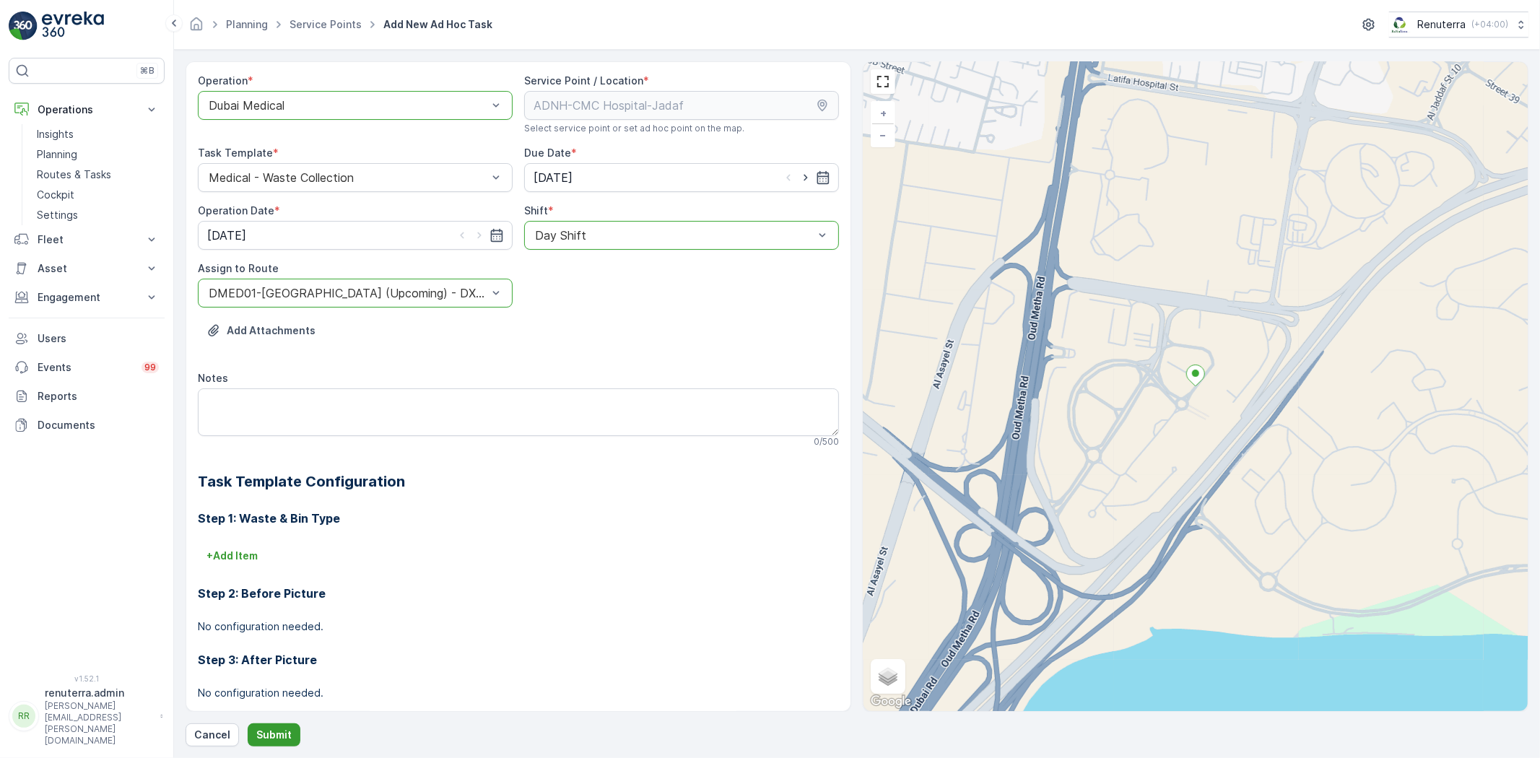
click at [276, 730] on p "Submit" at bounding box center [273, 735] width 35 height 14
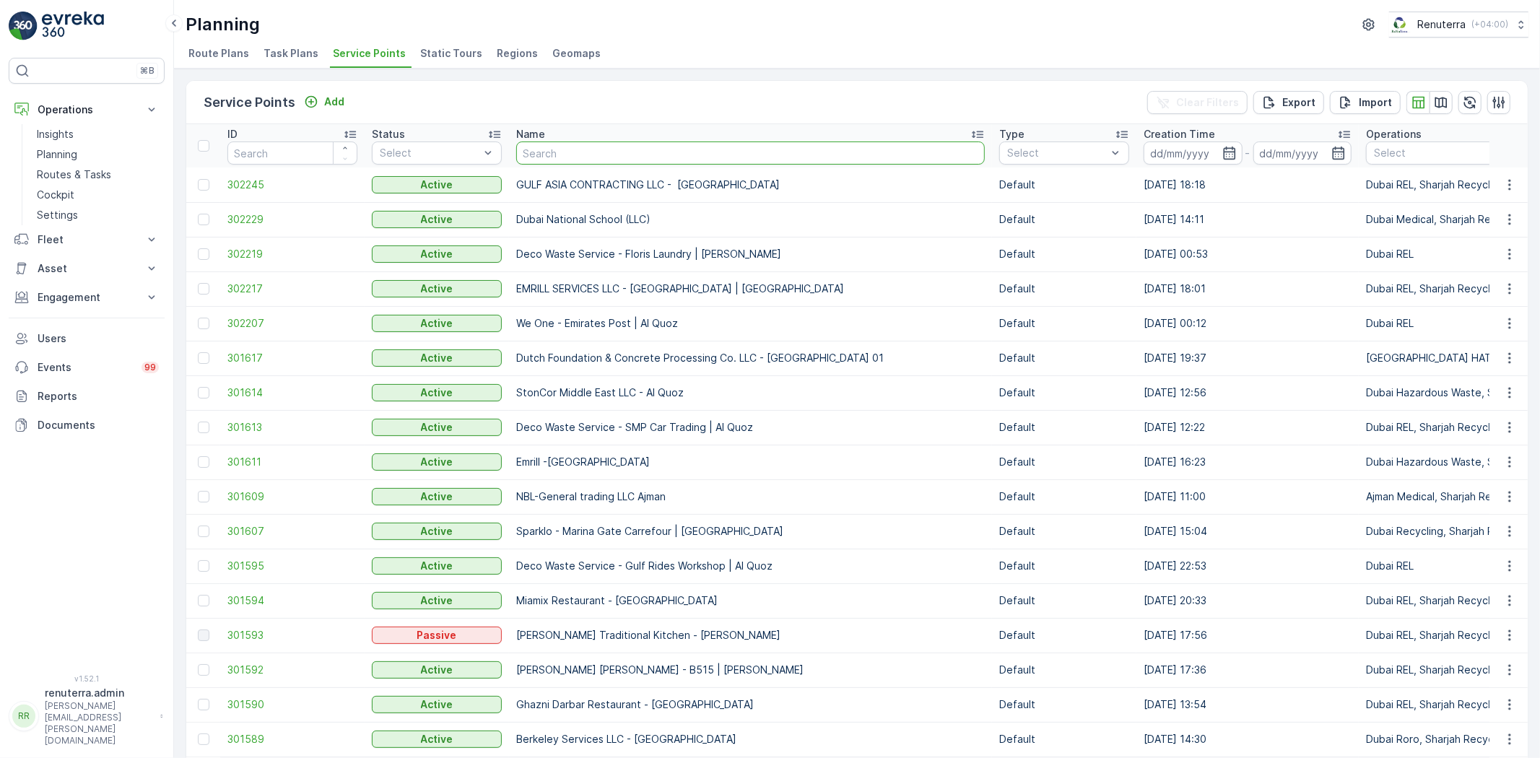
click at [583, 155] on input "text" at bounding box center [750, 152] width 468 height 23
type input "taj"
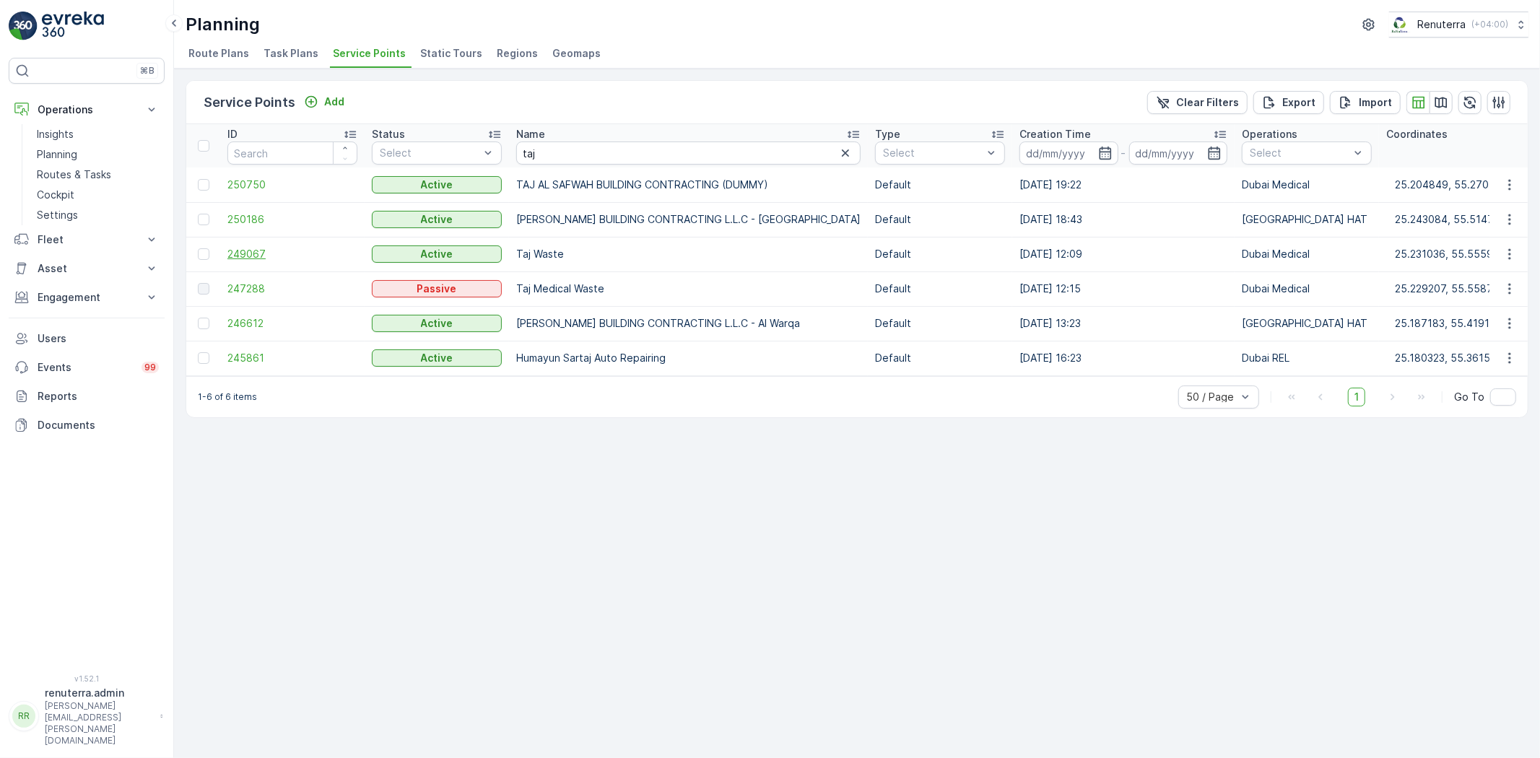
click at [240, 254] on span "249067" at bounding box center [292, 254] width 130 height 14
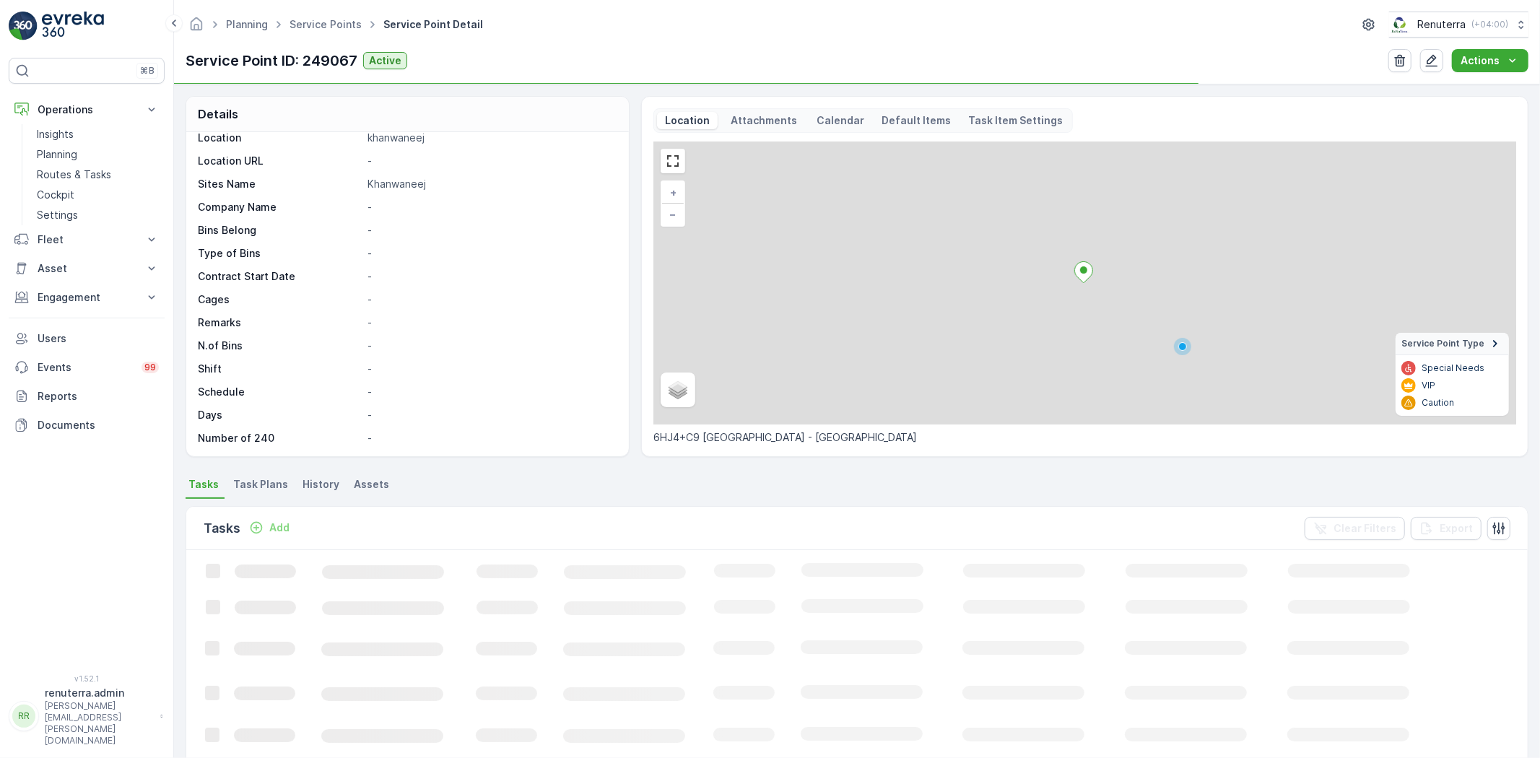
scroll to position [222, 0]
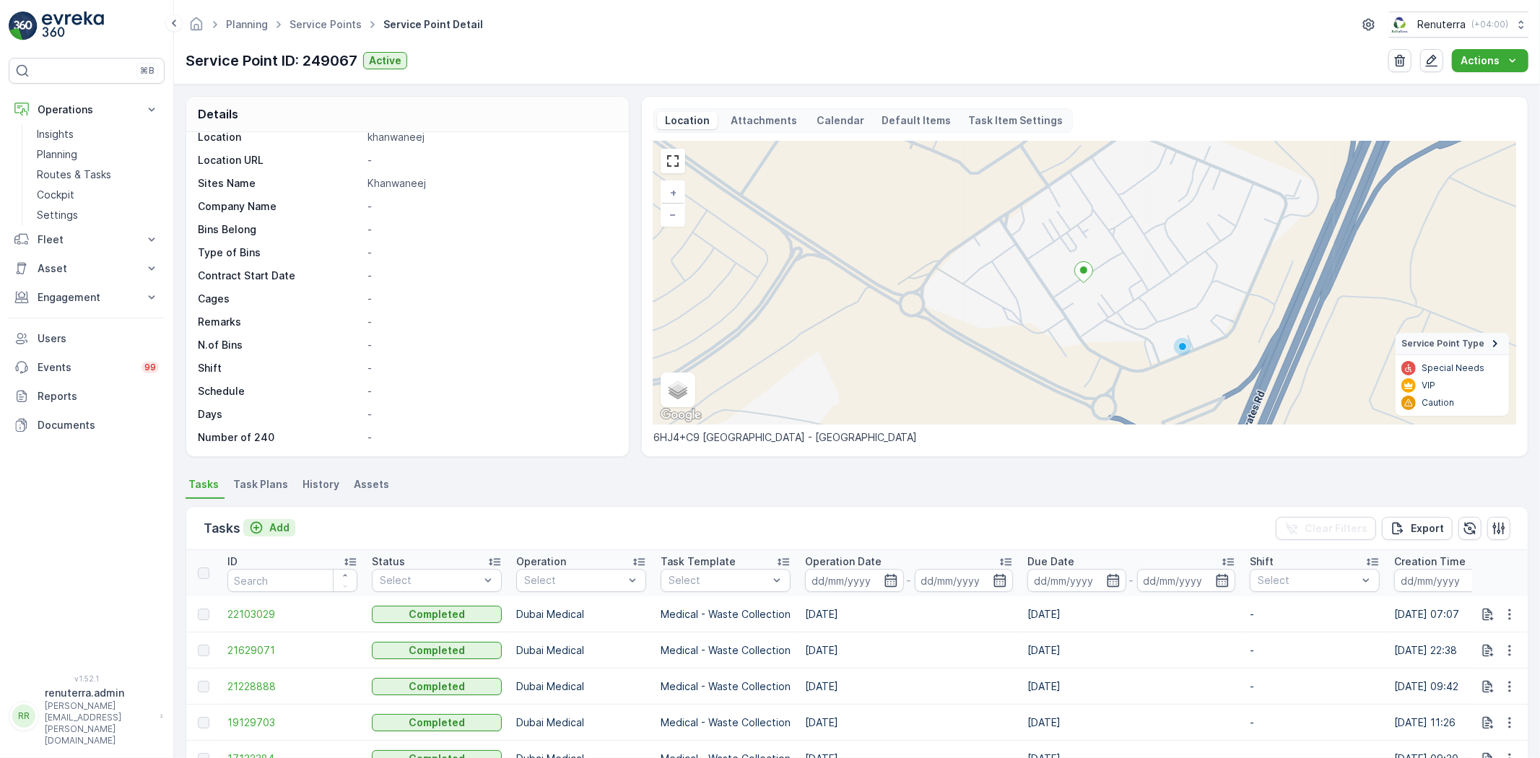
click at [286, 521] on p "Add" at bounding box center [279, 527] width 20 height 14
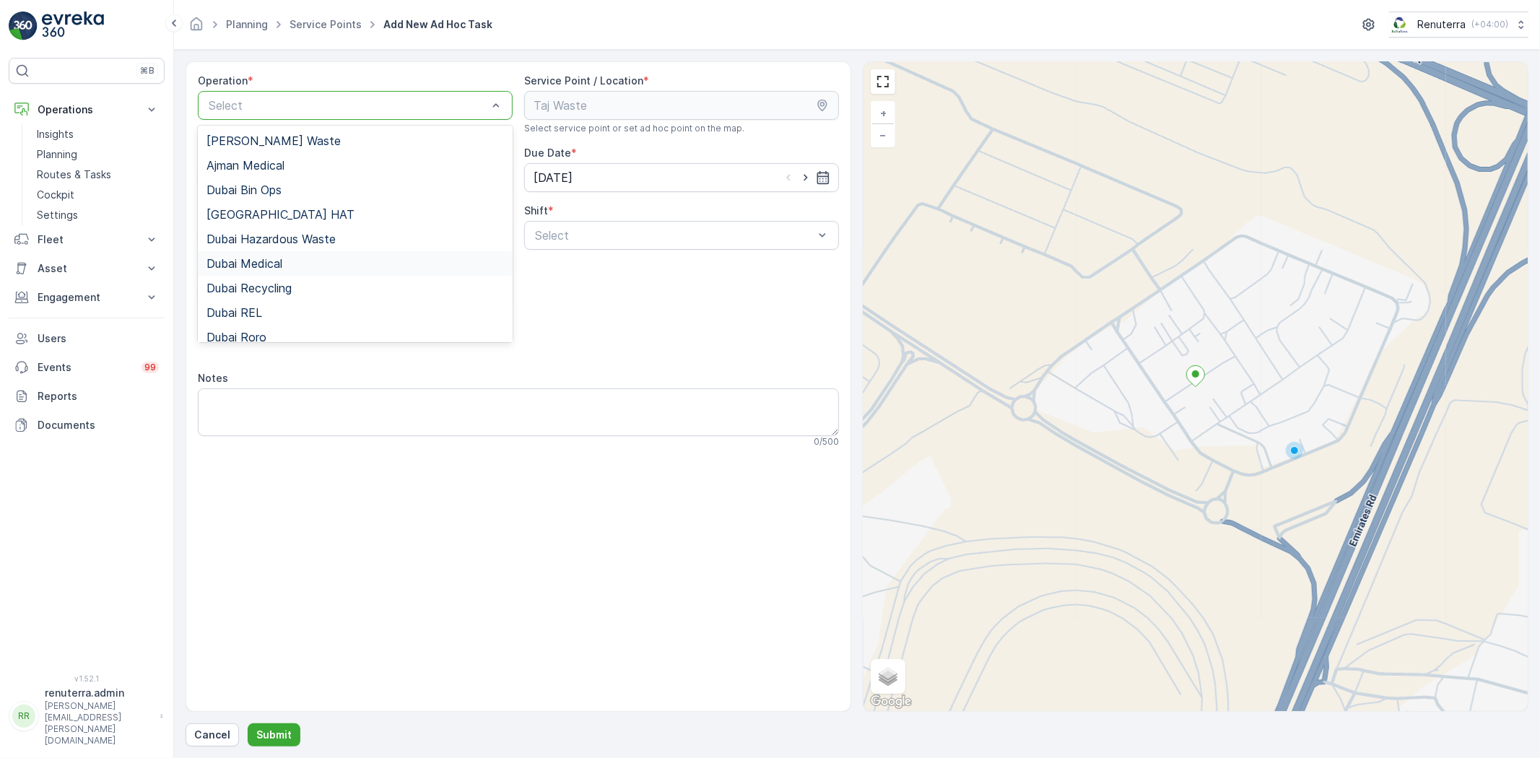
click at [265, 261] on span "Dubai Medical" at bounding box center [244, 263] width 76 height 13
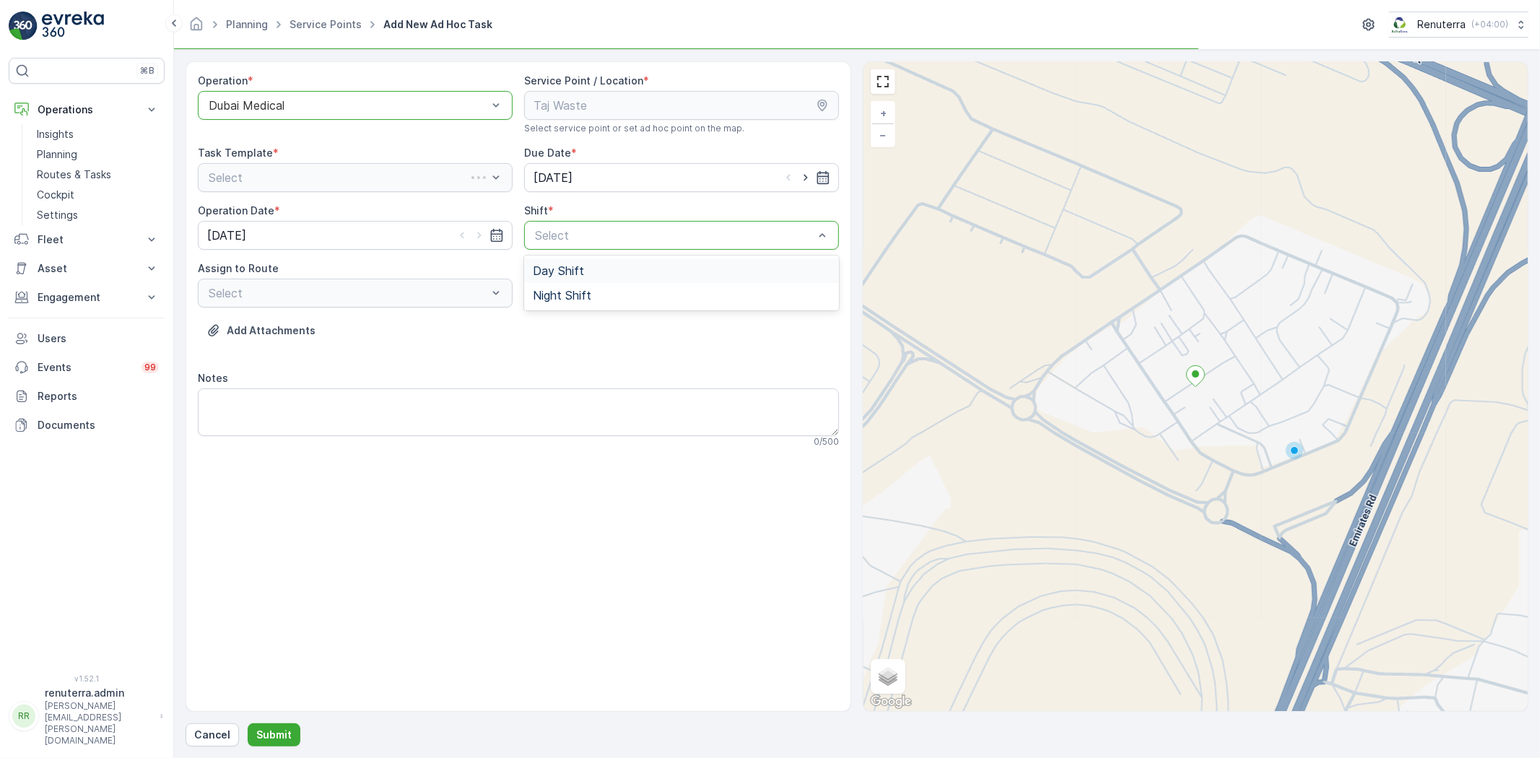
drag, startPoint x: 593, startPoint y: 224, endPoint x: 582, endPoint y: 266, distance: 43.4
click at [594, 224] on div "Select" at bounding box center [681, 235] width 315 height 29
click at [579, 275] on span "Day Shift" at bounding box center [558, 270] width 51 height 13
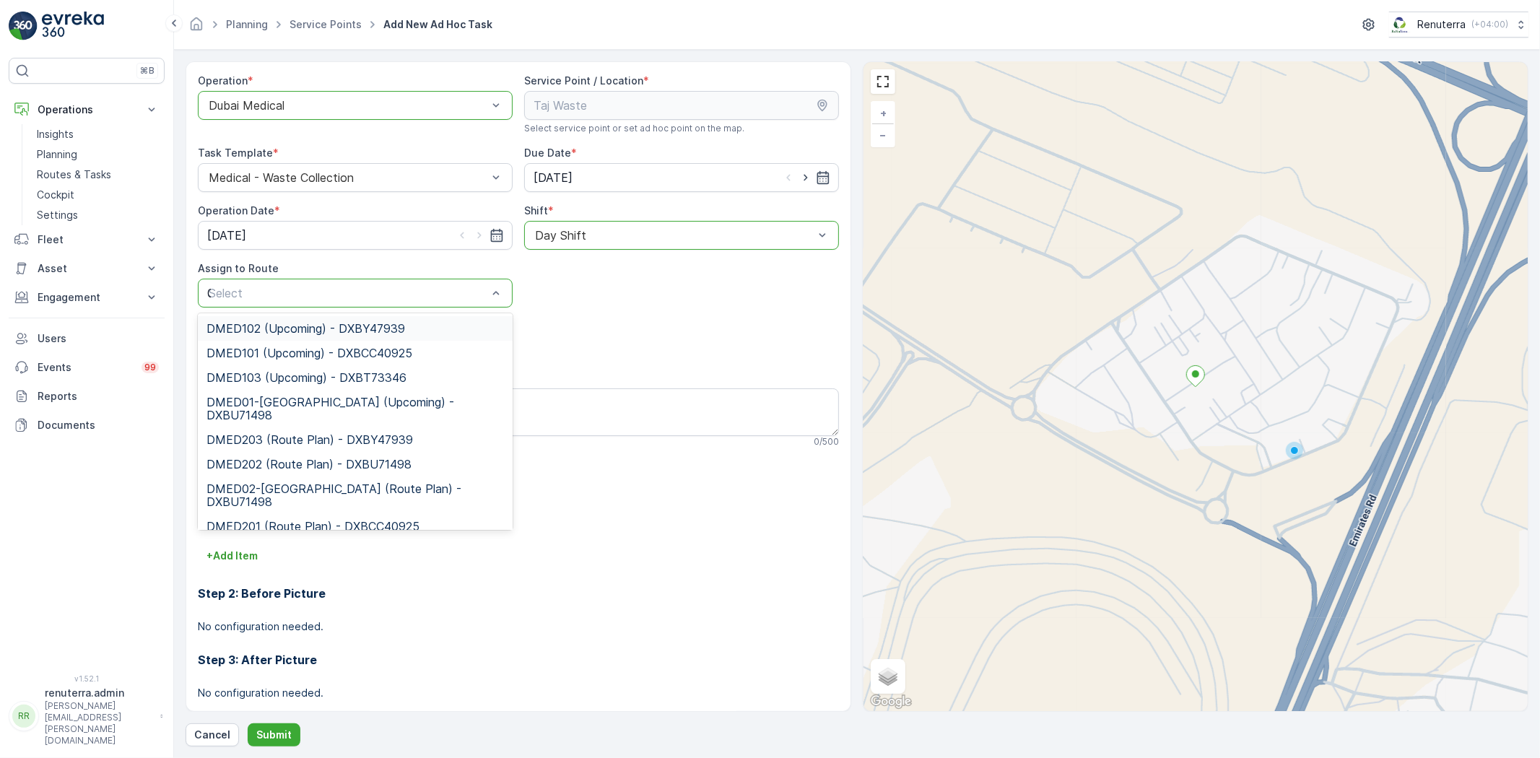
type input "01"
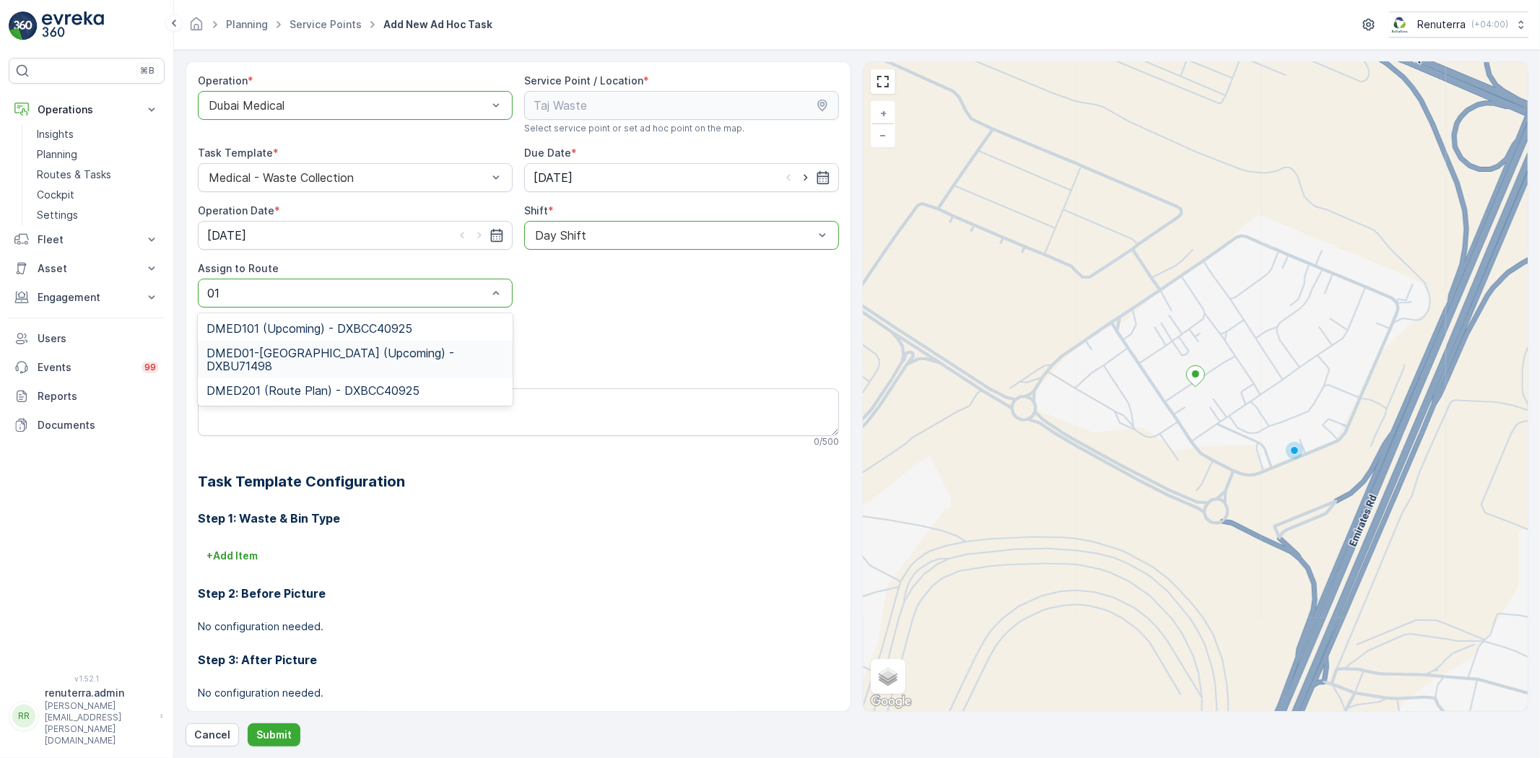
click at [392, 349] on span "DMED01-[GEOGRAPHIC_DATA] (Upcoming) - DXBU71498" at bounding box center [354, 359] width 297 height 26
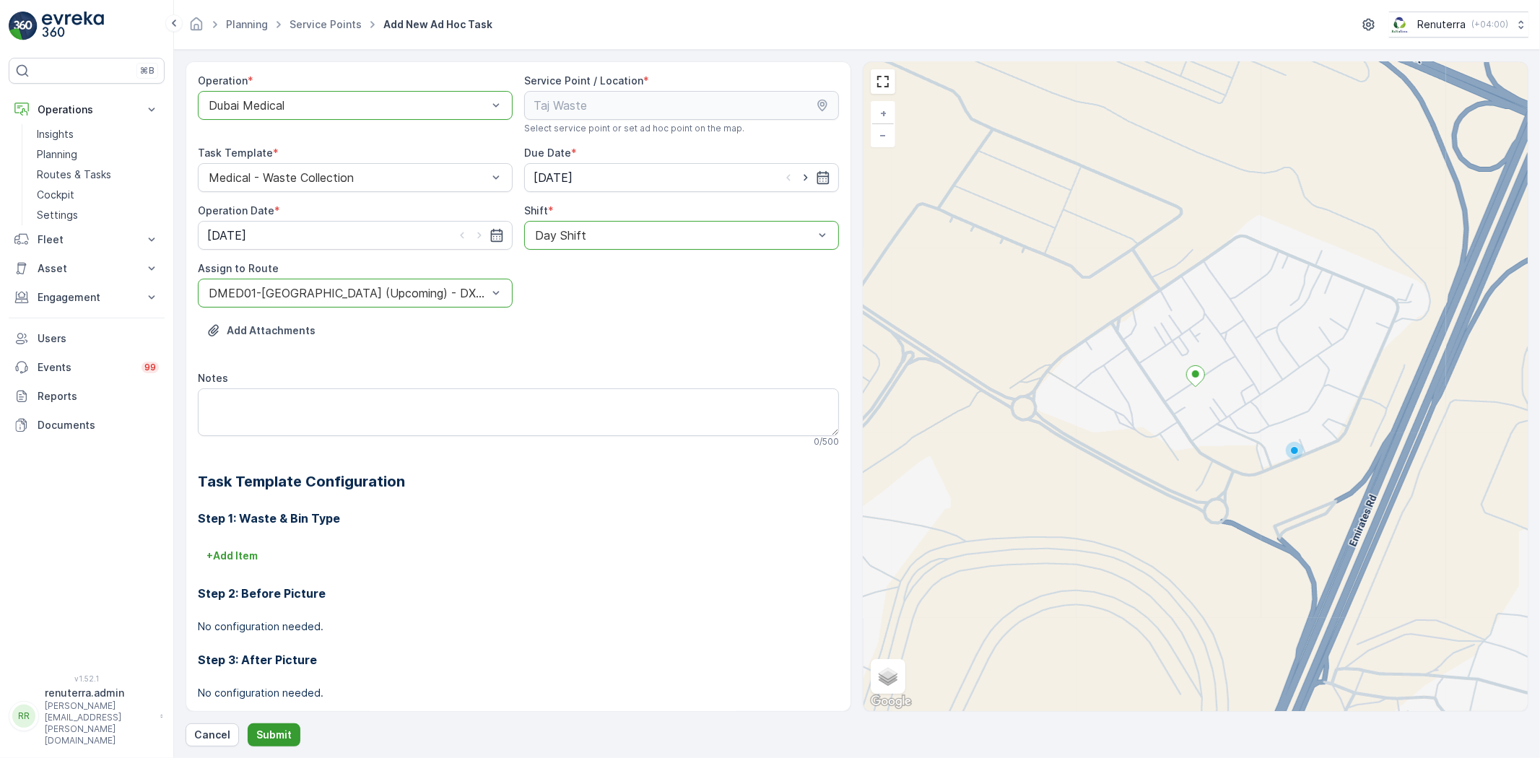
click at [276, 732] on p "Submit" at bounding box center [273, 735] width 35 height 14
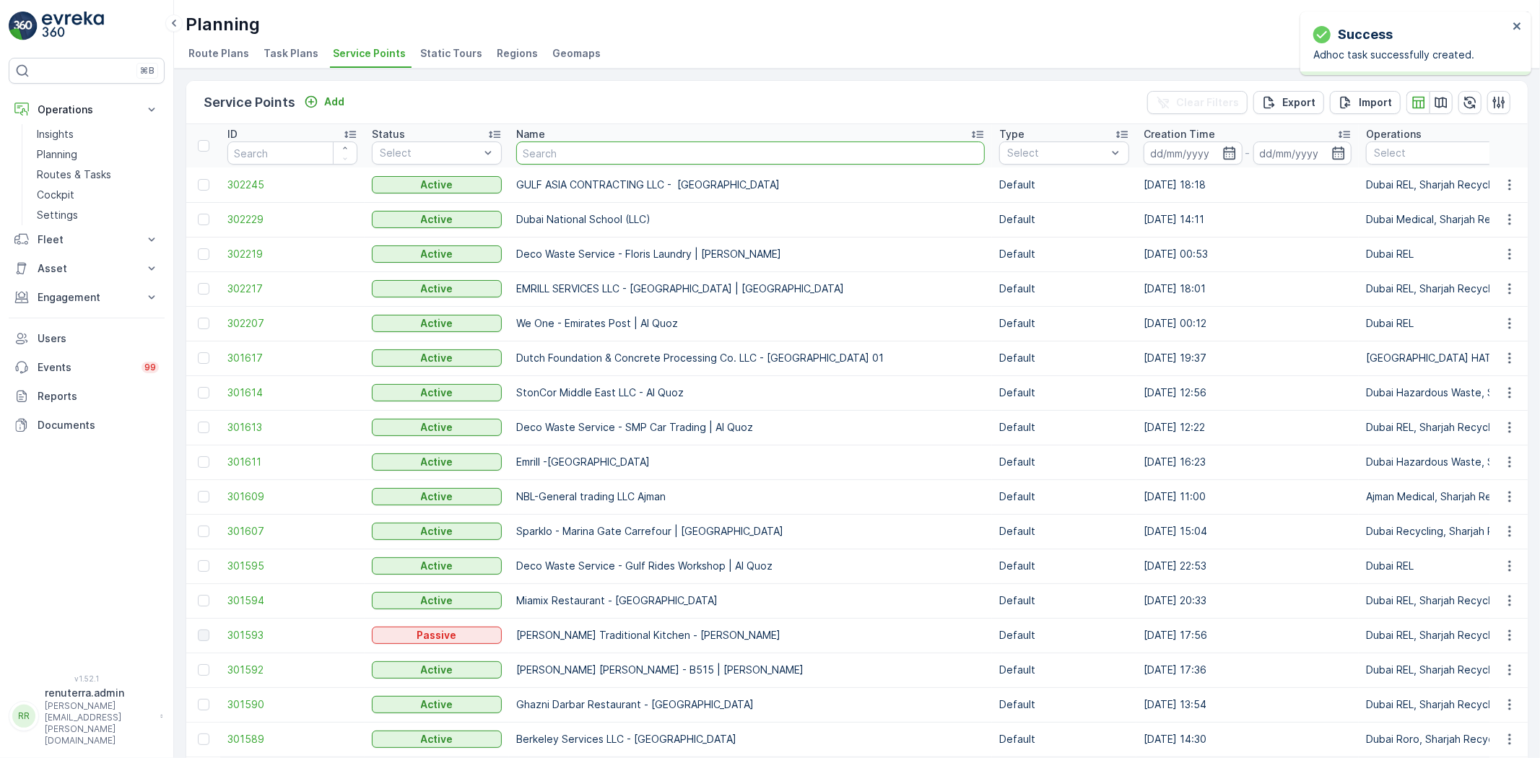
click at [556, 154] on input "text" at bounding box center [750, 152] width 468 height 23
type input "cmc"
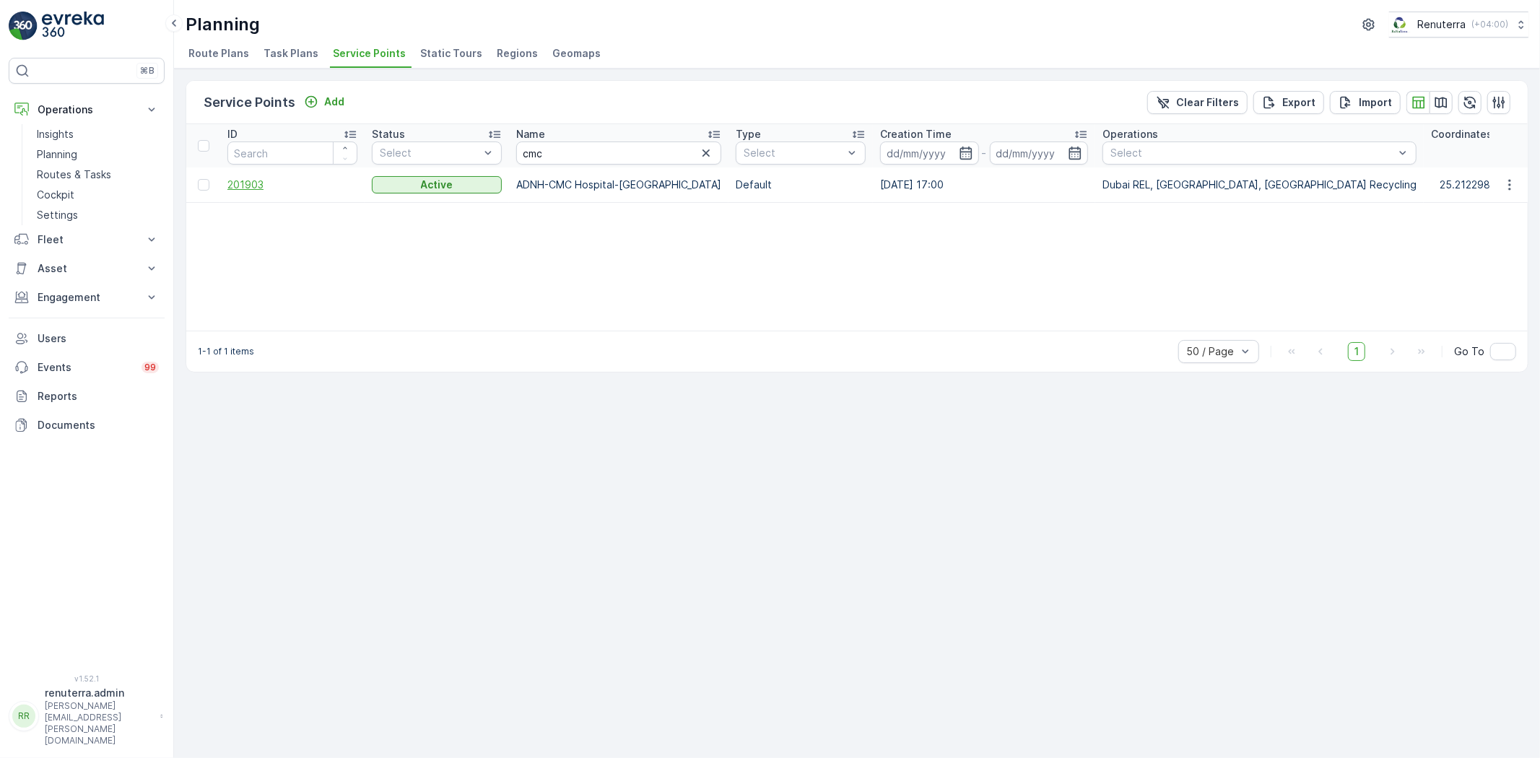
click at [250, 181] on span "201903" at bounding box center [292, 185] width 130 height 14
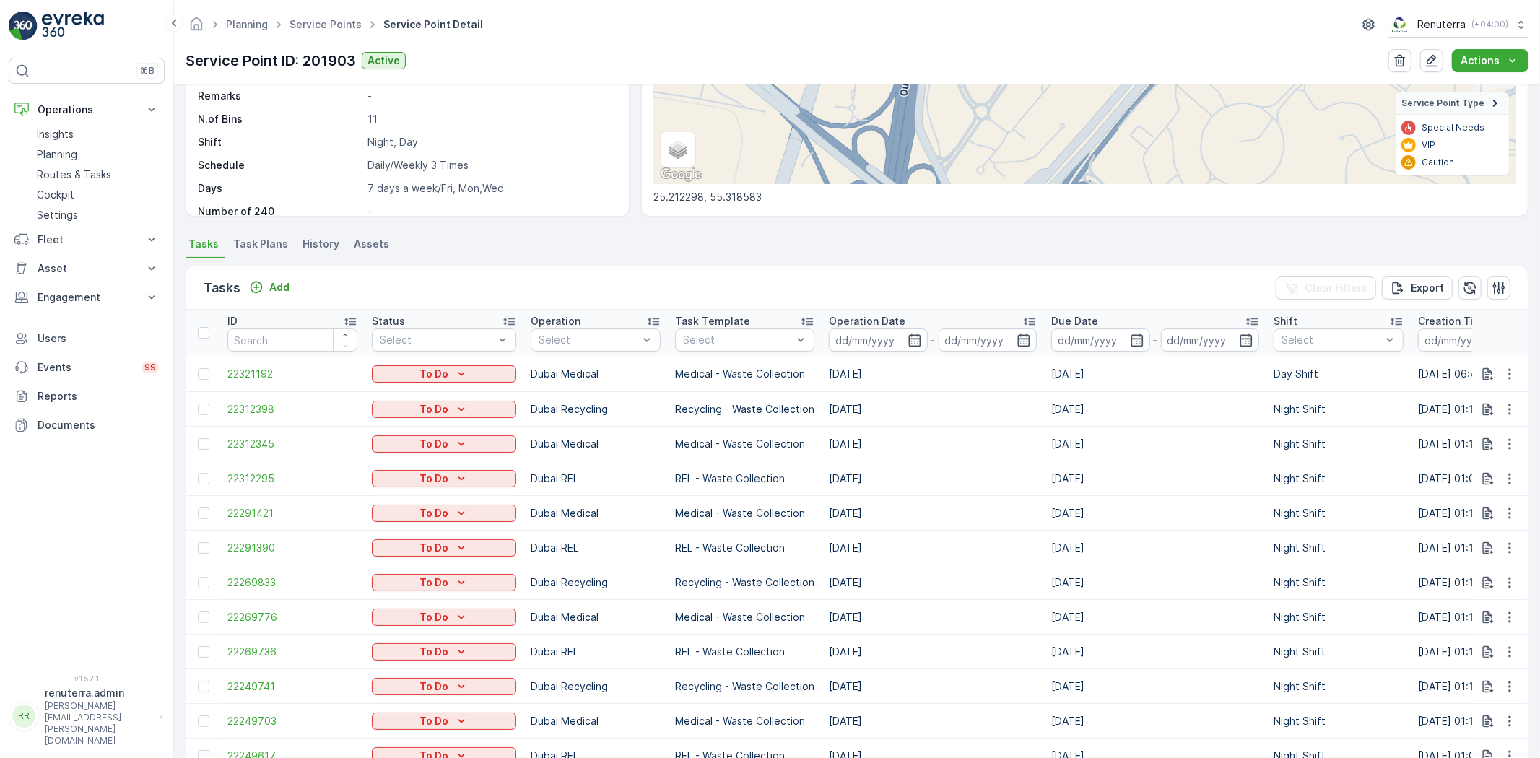
scroll to position [320, 0]
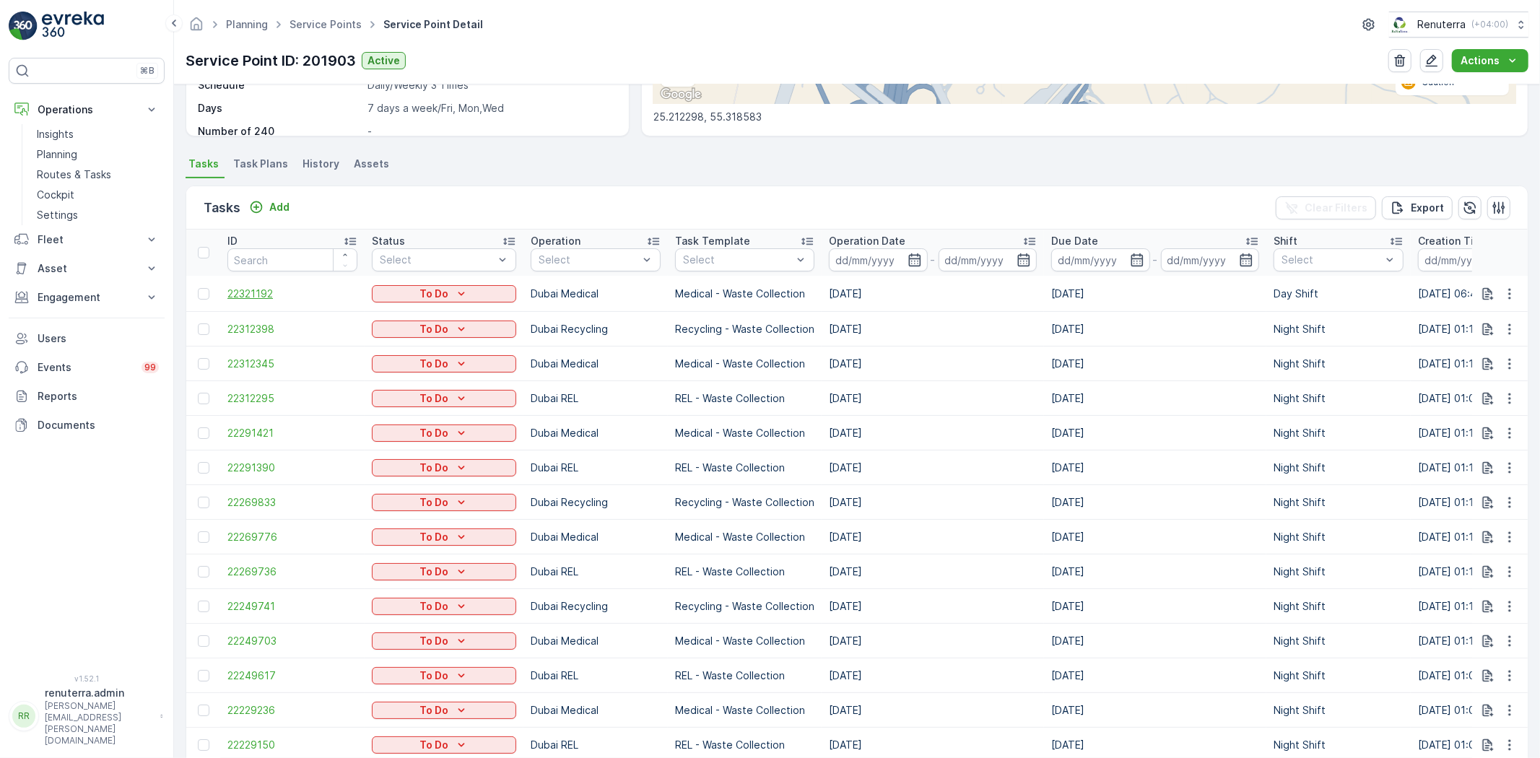
click at [239, 289] on span "22321192" at bounding box center [292, 294] width 130 height 14
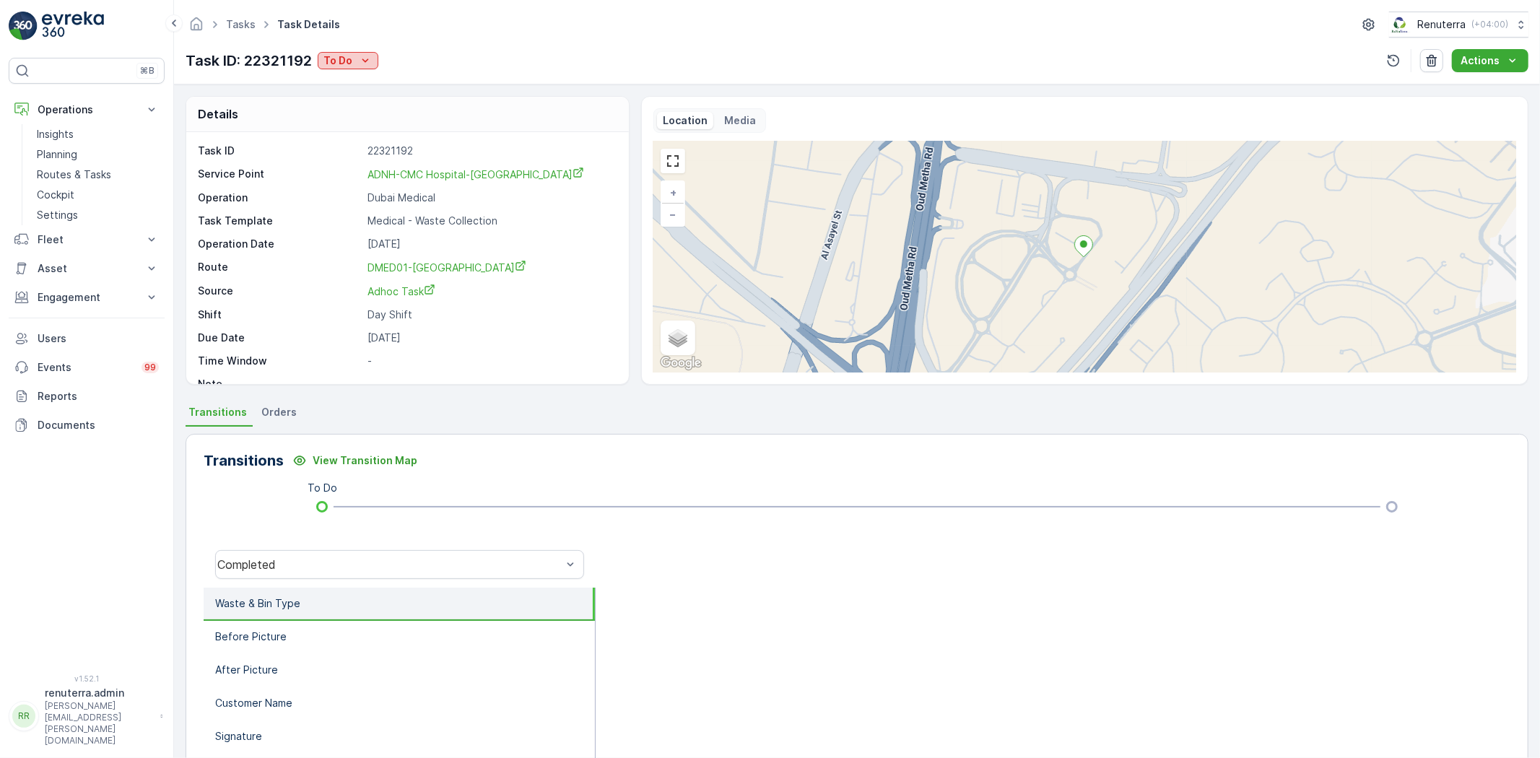
click at [354, 65] on div "To Do" at bounding box center [347, 60] width 49 height 14
click at [362, 85] on span "Completed" at bounding box center [354, 82] width 54 height 14
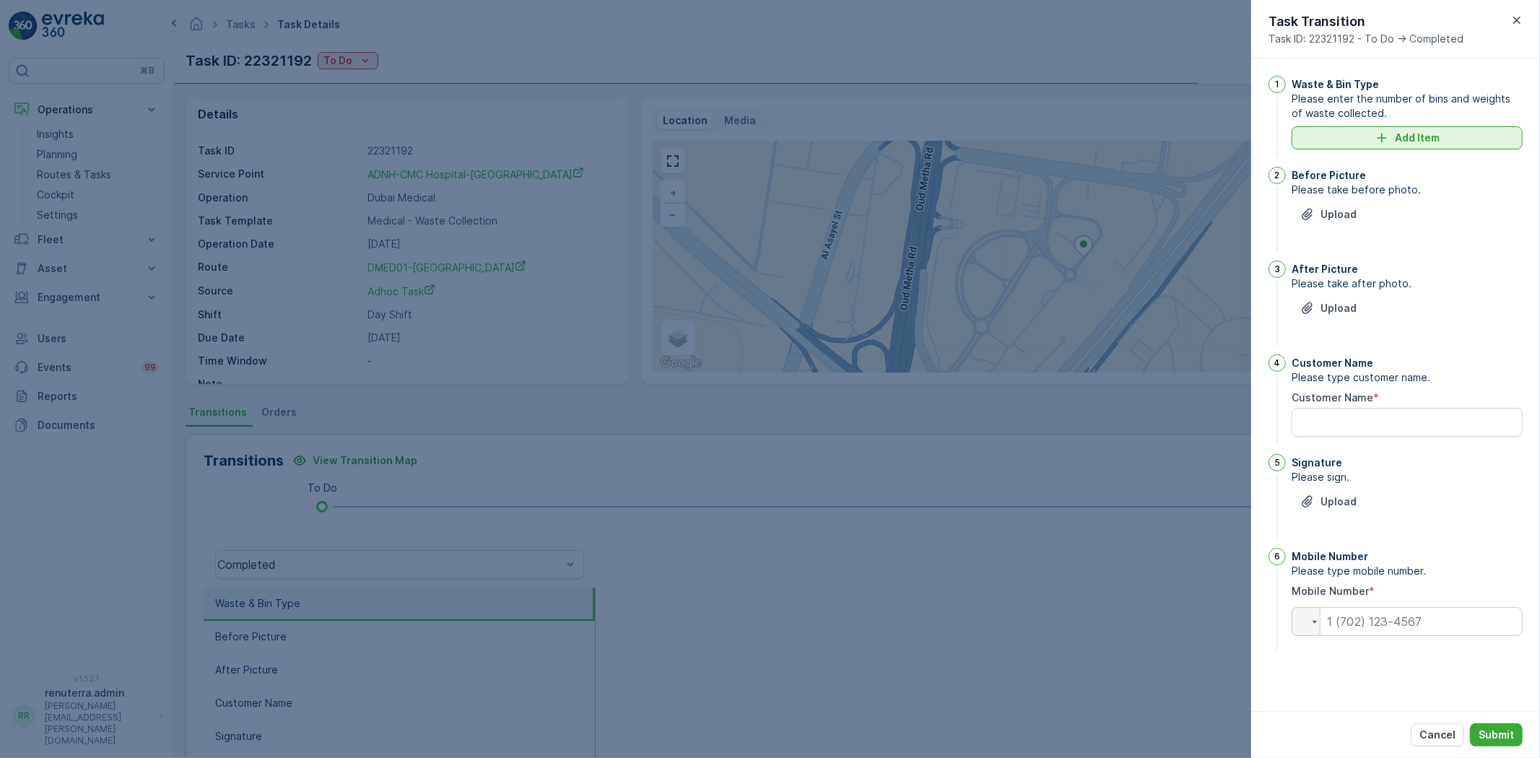
click at [1427, 138] on p "Add Item" at bounding box center [1416, 138] width 45 height 14
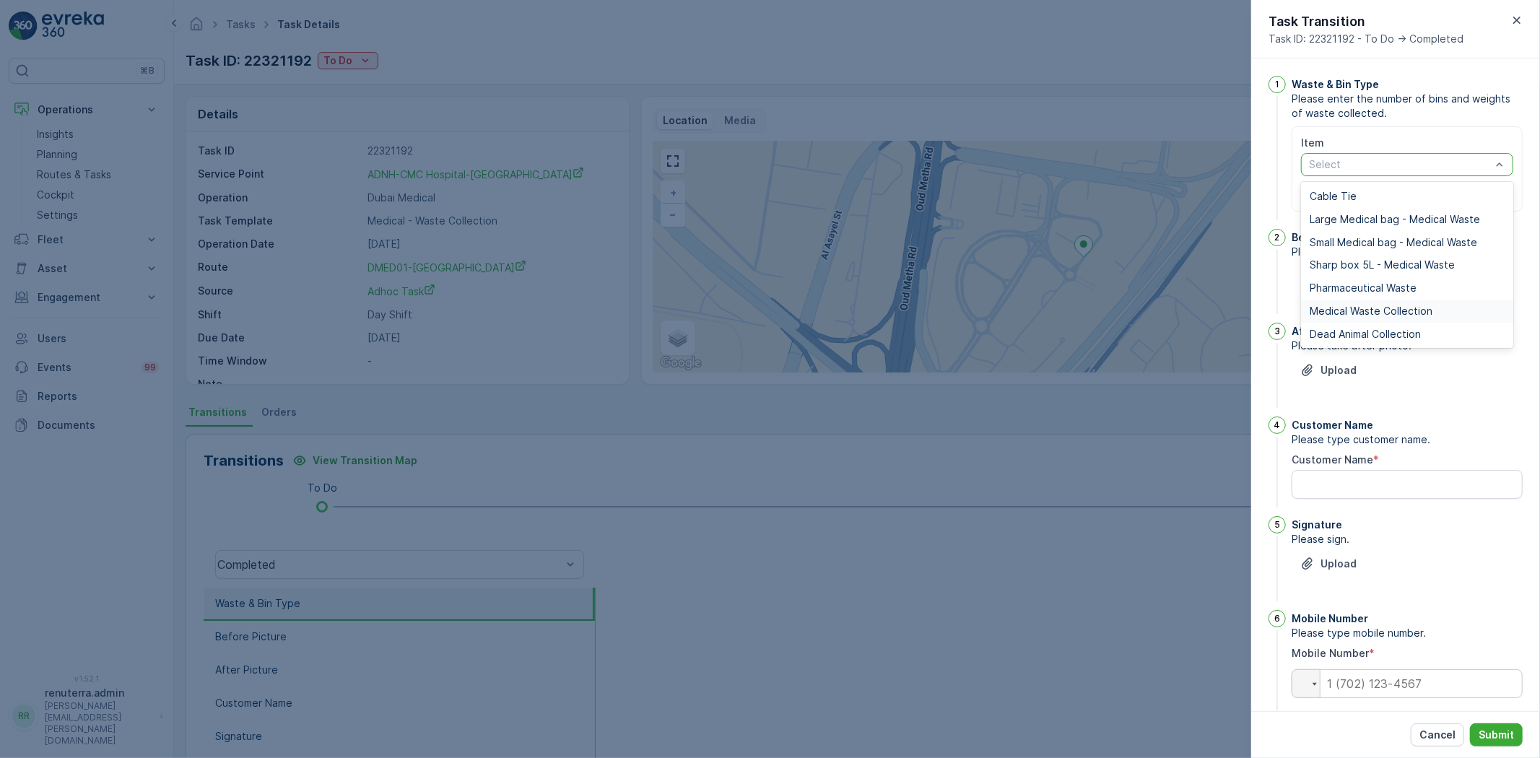
click at [1348, 306] on span "Medical Waste Collection" at bounding box center [1370, 311] width 123 height 12
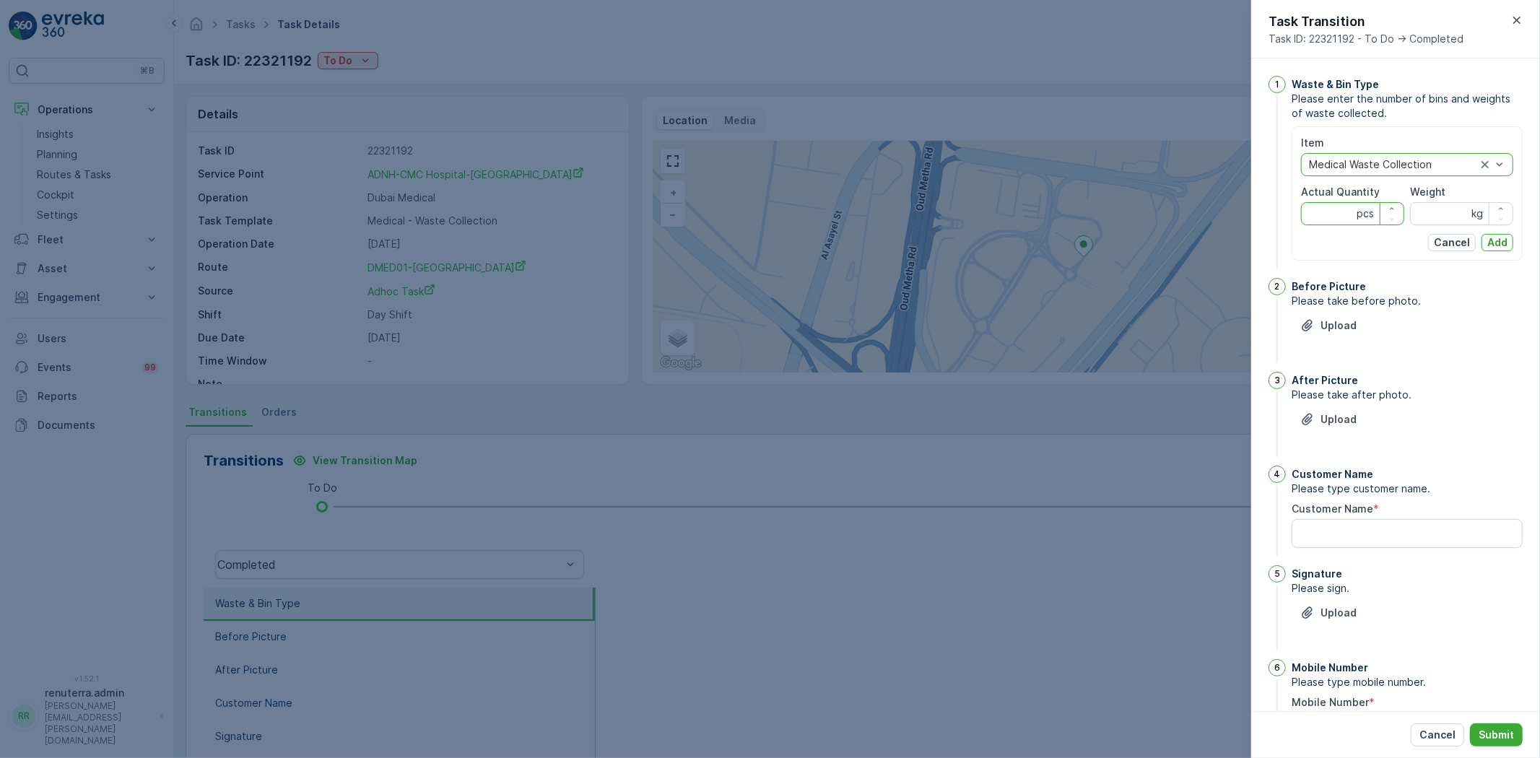
click at [1339, 222] on Quantity "Actual Quantity" at bounding box center [1352, 213] width 103 height 23
type Quantity "27"
click at [1453, 220] on input "Weight" at bounding box center [1461, 213] width 103 height 23
type input "114.22"
click at [1491, 247] on p "Add" at bounding box center [1497, 242] width 20 height 14
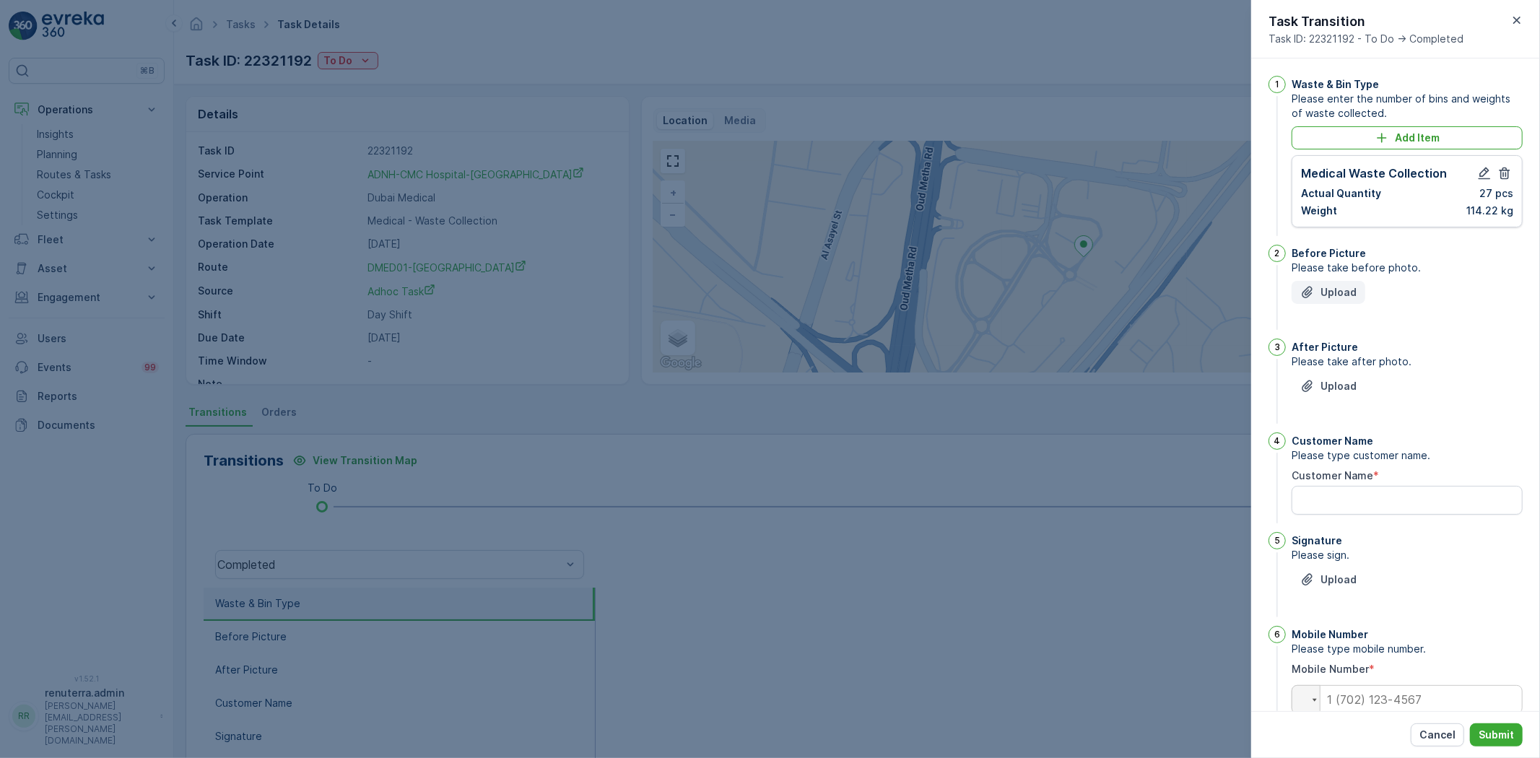
click at [1325, 294] on p "Upload" at bounding box center [1338, 292] width 36 height 14
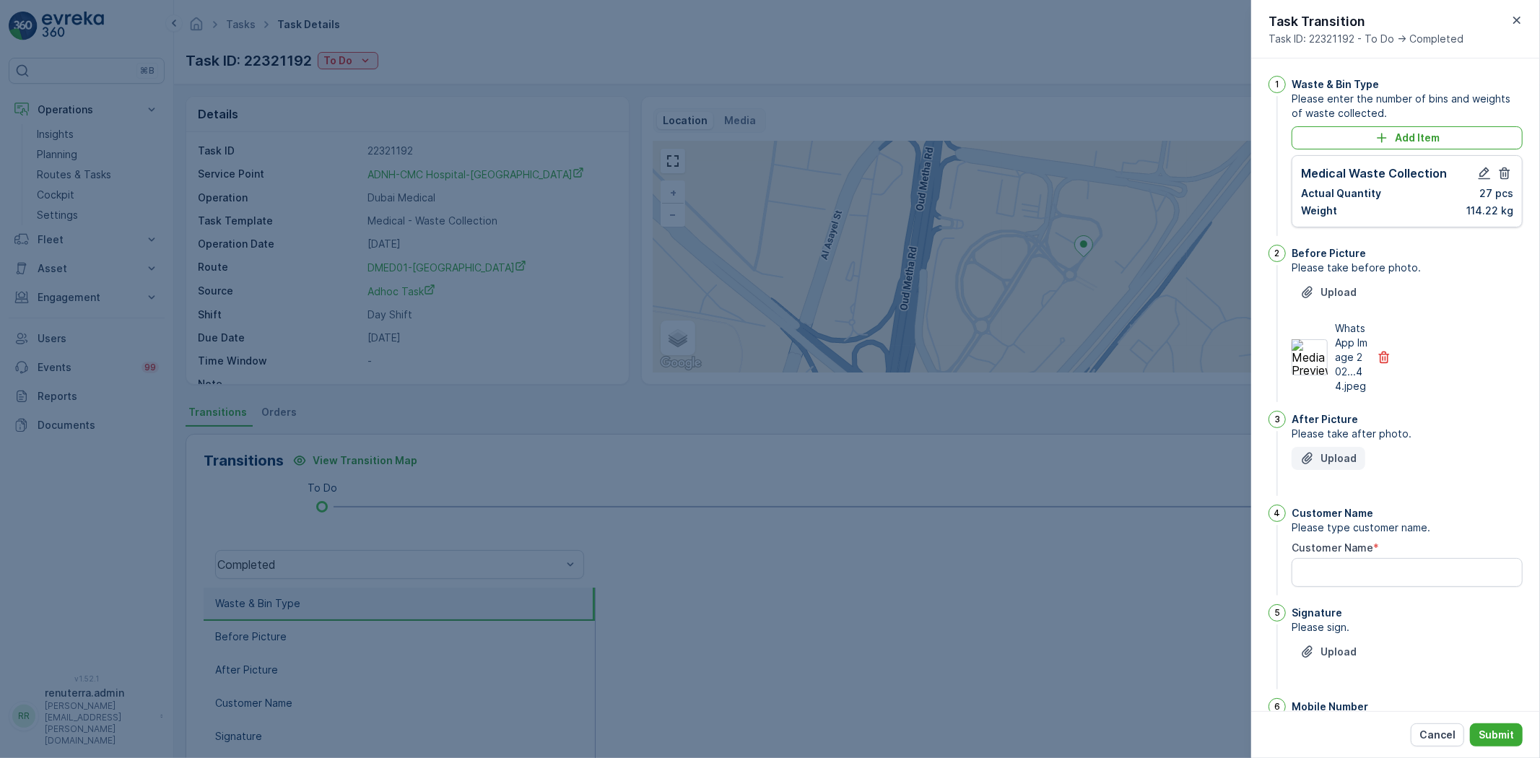
click at [1325, 466] on p "Upload" at bounding box center [1338, 458] width 36 height 14
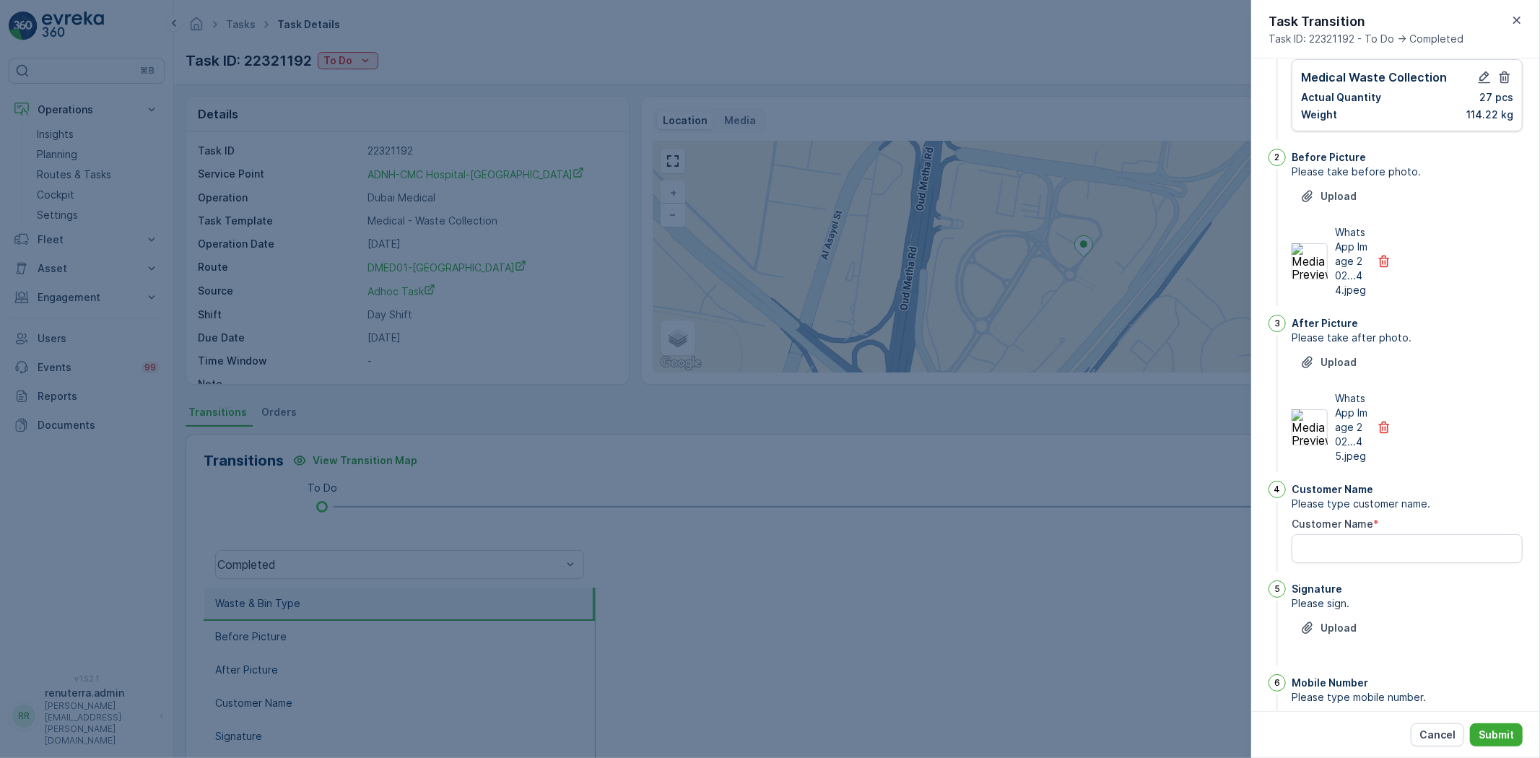
scroll to position [160, 0]
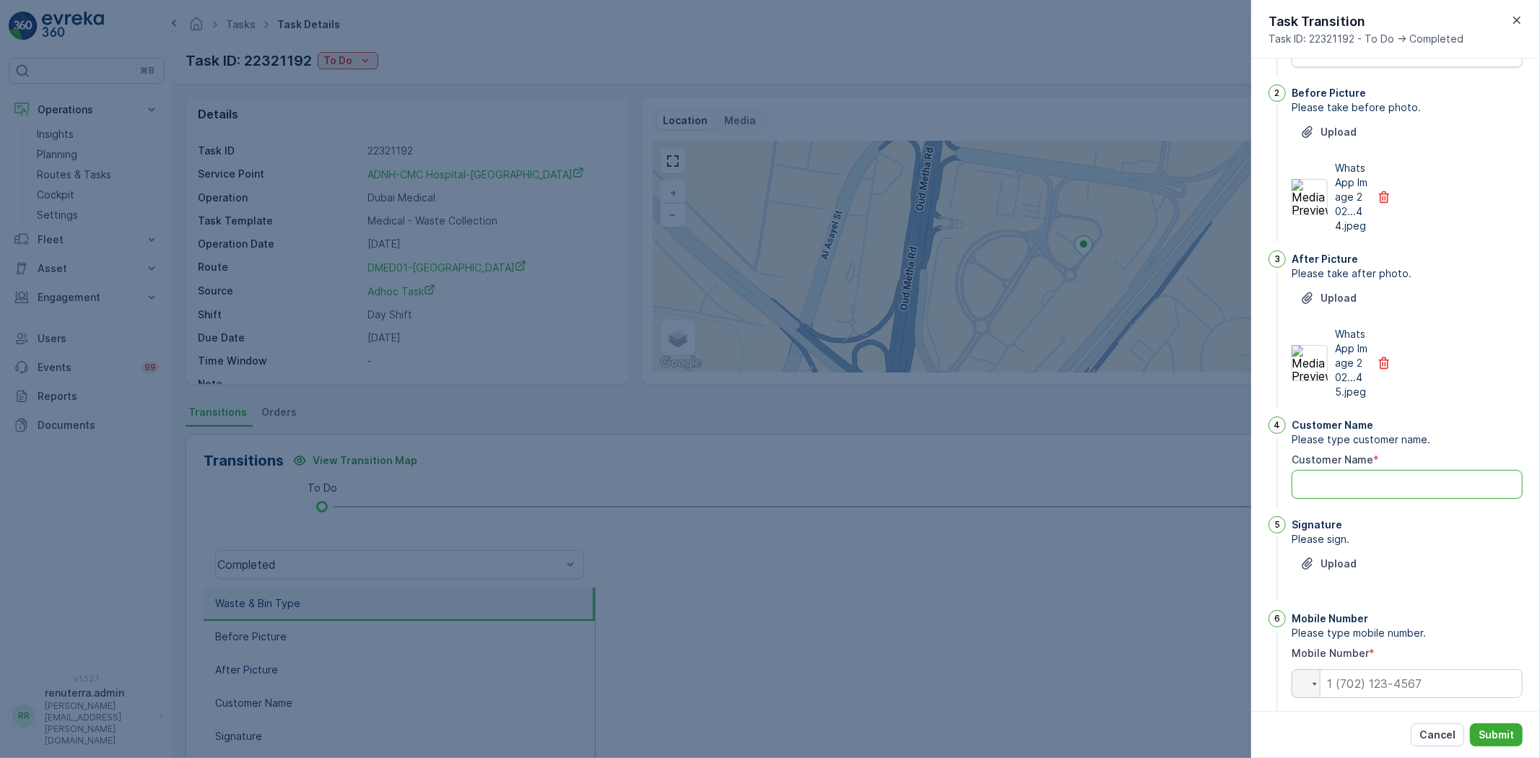
click at [1367, 499] on Name "Customer Name" at bounding box center [1406, 484] width 231 height 29
click at [1368, 499] on Name "Customer Name" at bounding box center [1406, 484] width 231 height 29
click at [1338, 571] on p "Upload" at bounding box center [1338, 563] width 36 height 14
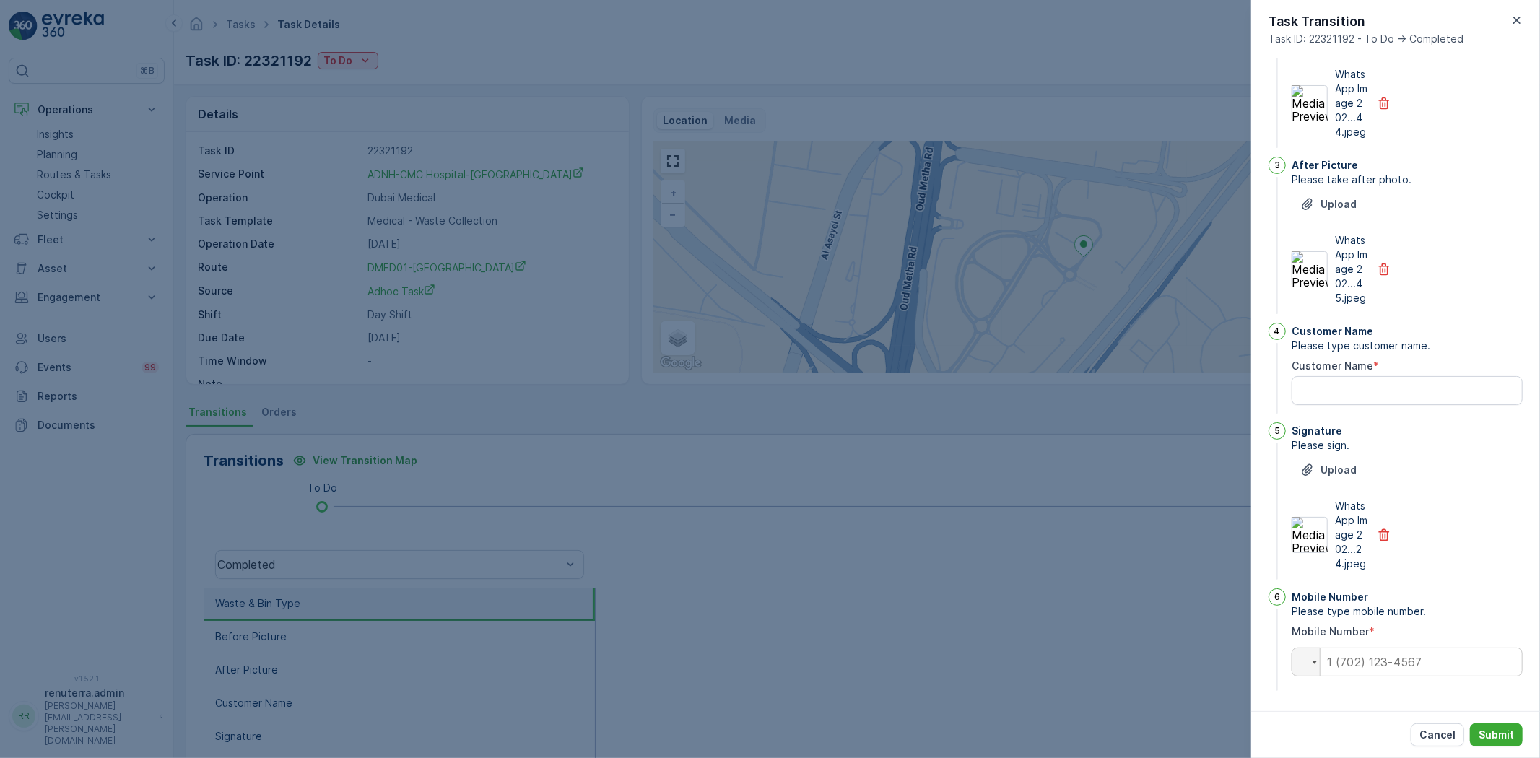
scroll to position [297, 0]
click at [1355, 655] on input "tel" at bounding box center [1406, 661] width 231 height 29
type input "0551077613"
click at [1387, 379] on Name "Customer Name" at bounding box center [1406, 390] width 231 height 29
click at [1427, 378] on Name "Customer Name" at bounding box center [1406, 390] width 231 height 29
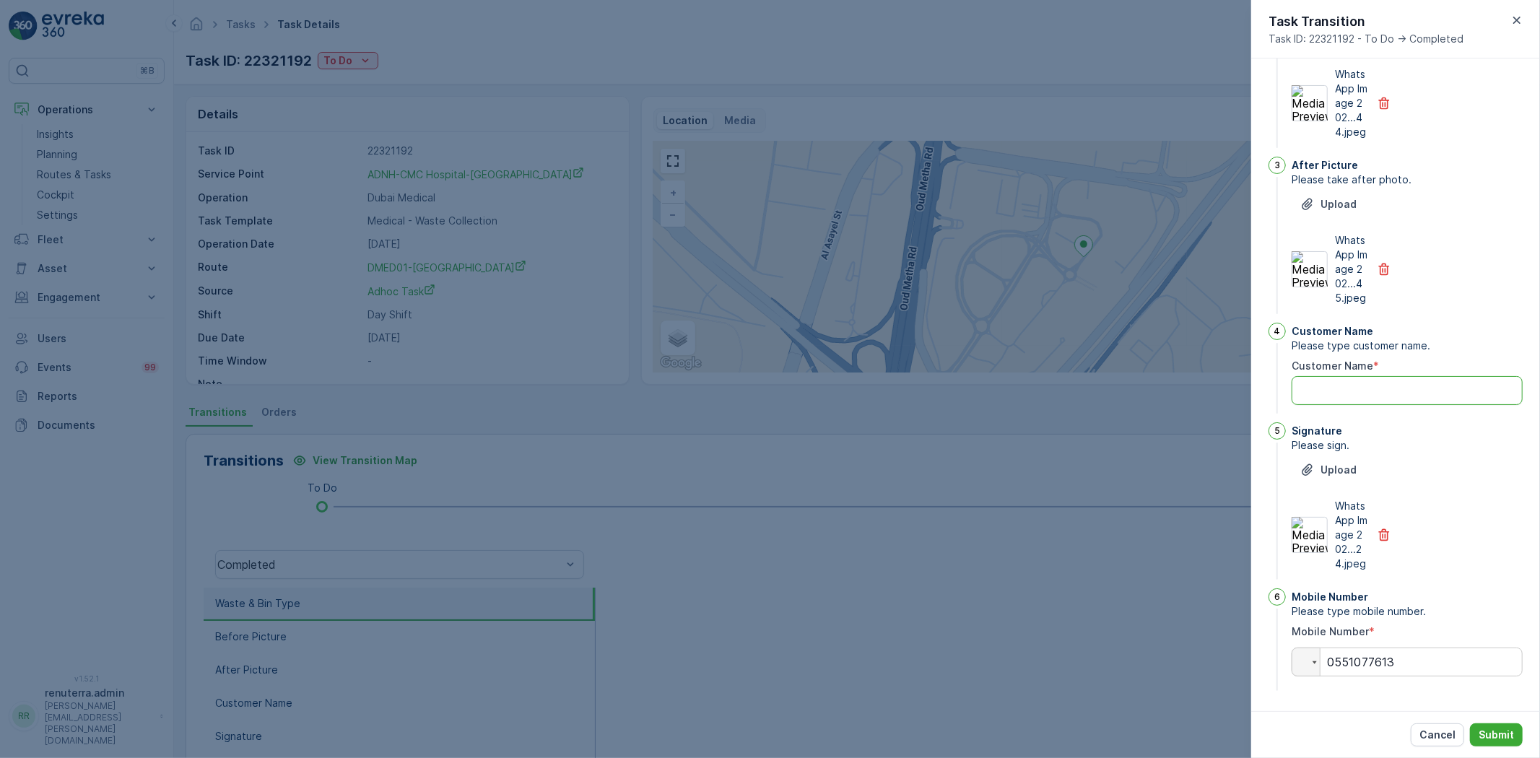
paste Name "[PERSON_NAME]"
type Name "[PERSON_NAME]"
click at [1490, 732] on p "Submit" at bounding box center [1495, 735] width 35 height 14
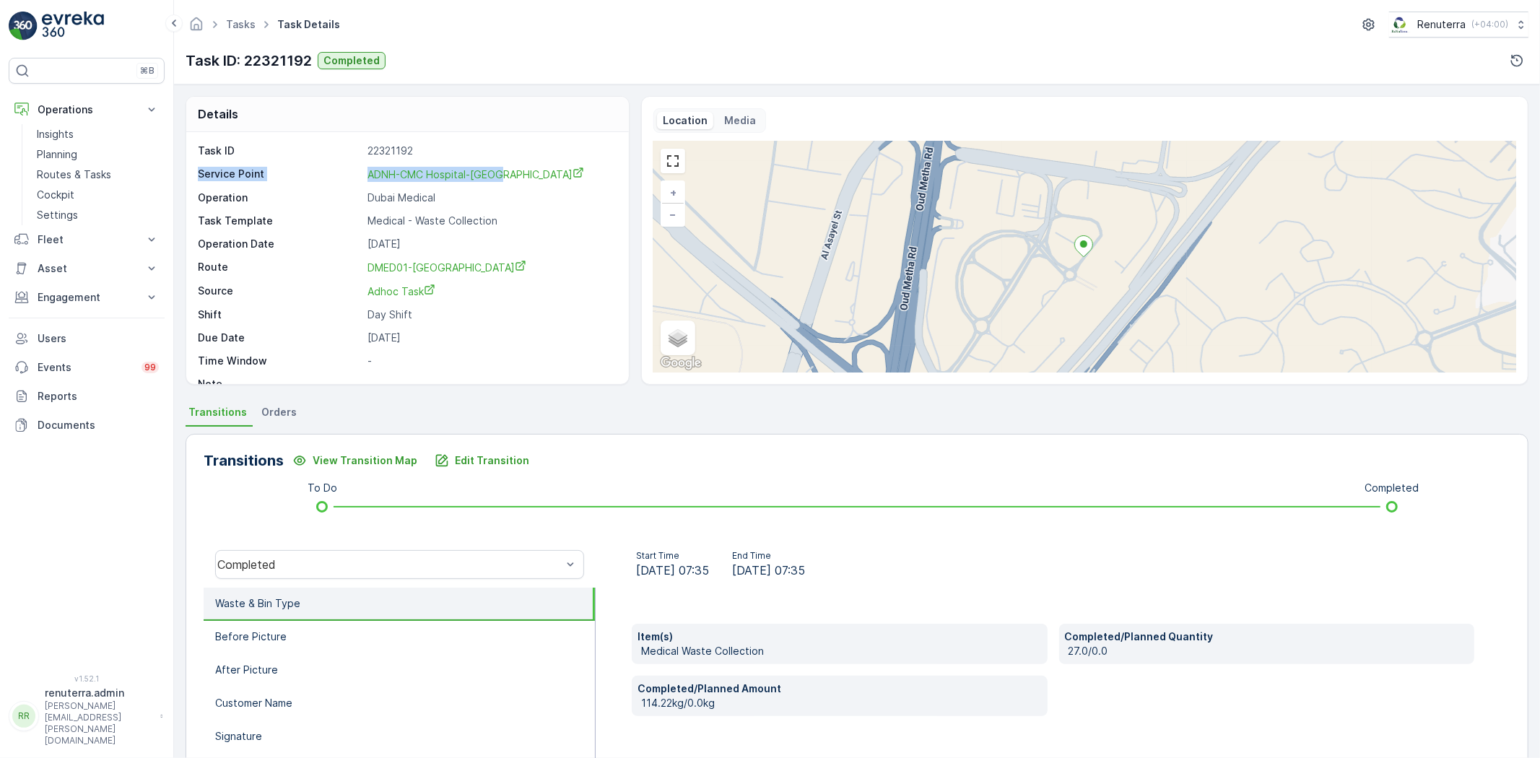
drag, startPoint x: 623, startPoint y: 162, endPoint x: 626, endPoint y: 148, distance: 14.7
click at [626, 148] on div "Task ID 22321192 Service Point ADNH-CMC Hospital-[GEOGRAPHIC_DATA] Operation Du…" at bounding box center [407, 258] width 442 height 252
